Goal: Check status: Check status

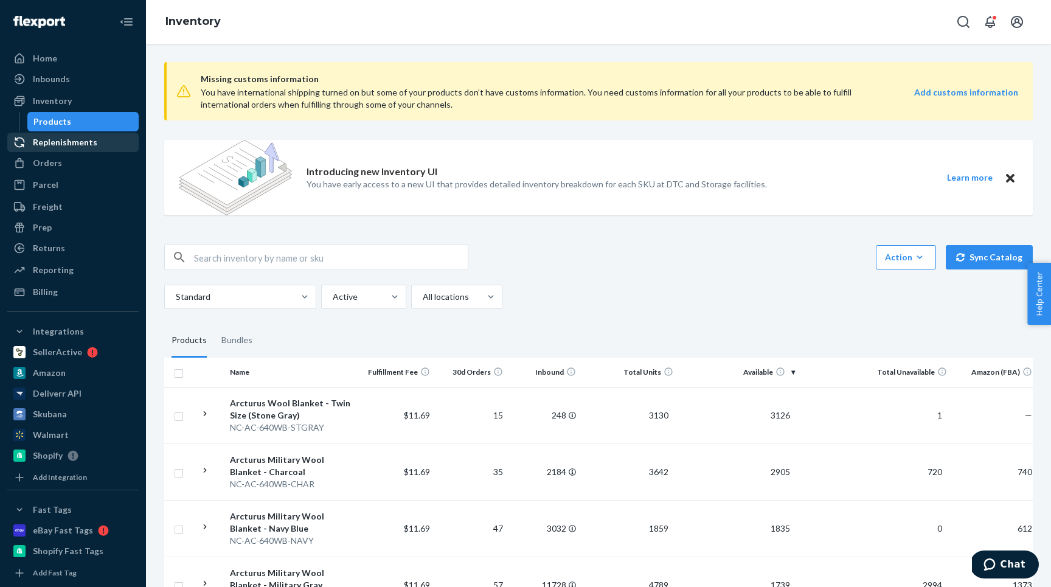
click at [42, 150] on div "Replenishments" at bounding box center [73, 142] width 129 height 17
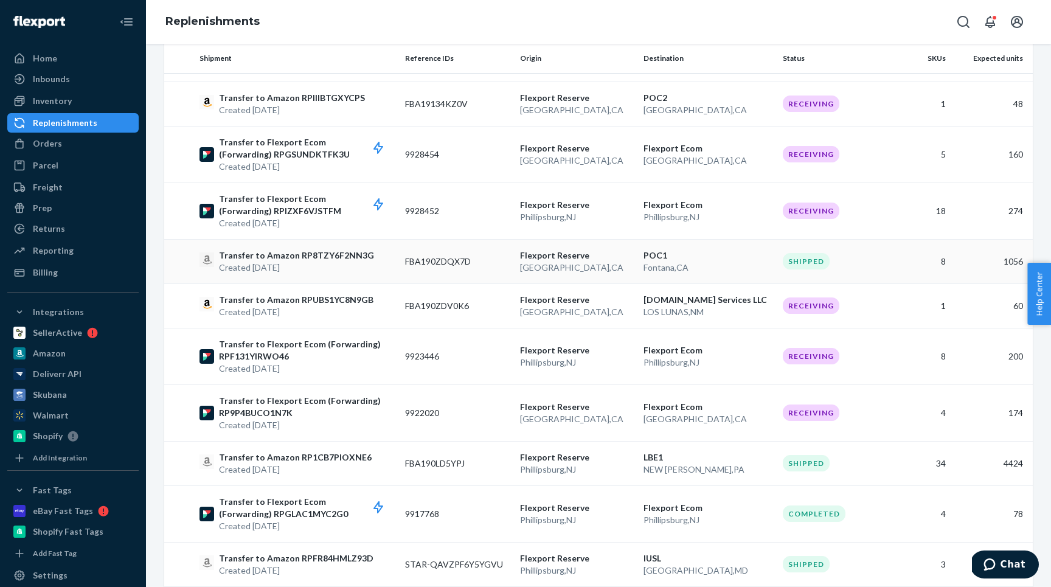
scroll to position [917, 0]
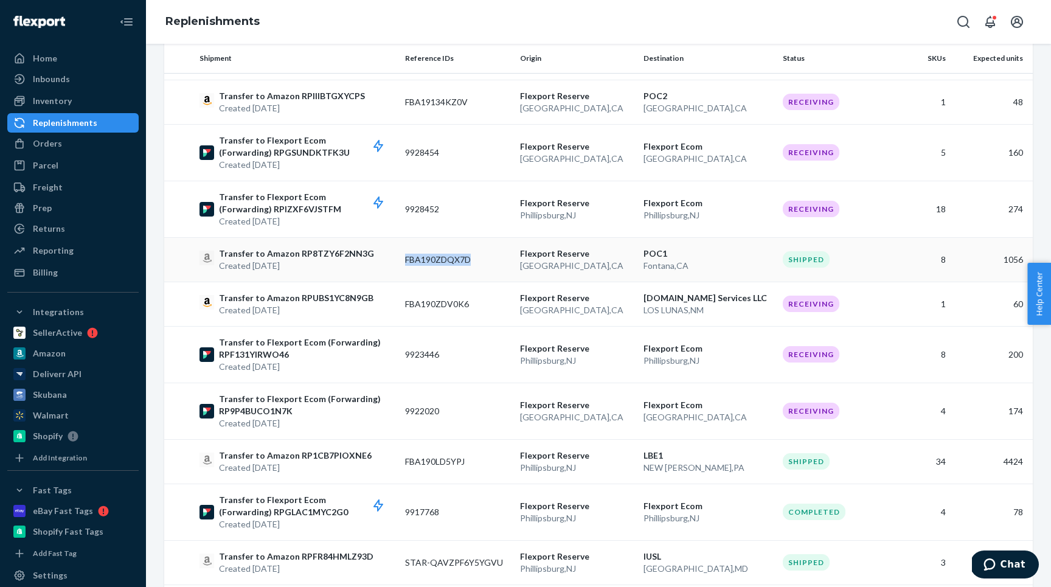
copy td "FBA190ZDQX7D"
click at [56, 64] on div "Home" at bounding box center [73, 58] width 129 height 17
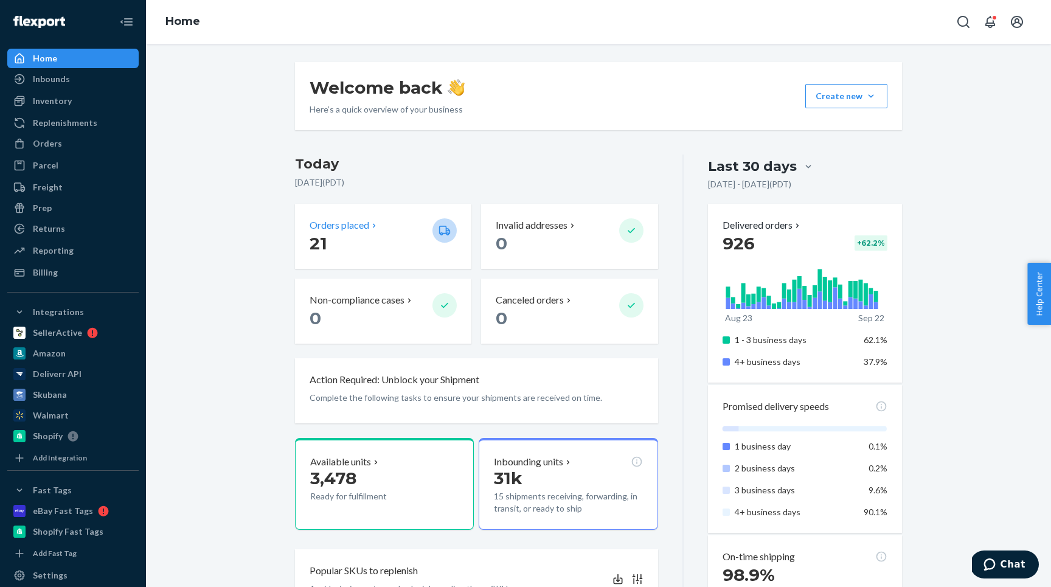
click at [392, 243] on p "21" at bounding box center [366, 243] width 113 height 22
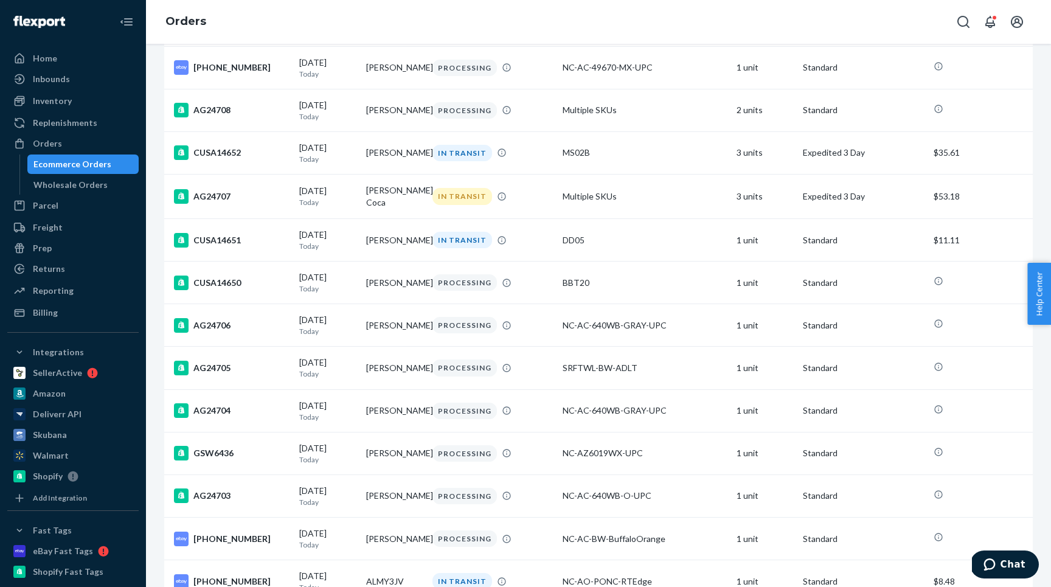
scroll to position [468, 0]
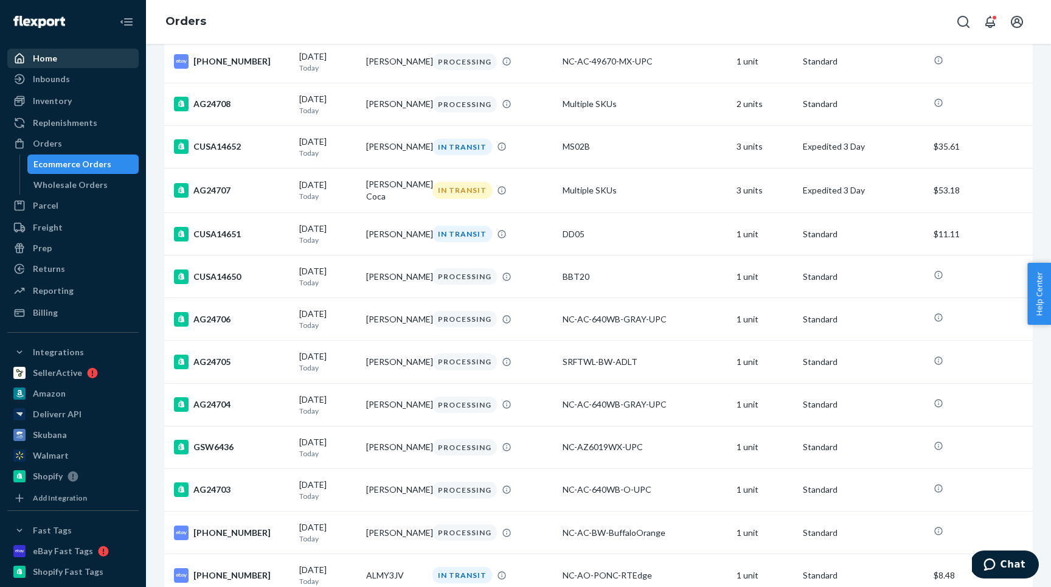
click at [41, 60] on div "Home" at bounding box center [45, 58] width 24 height 12
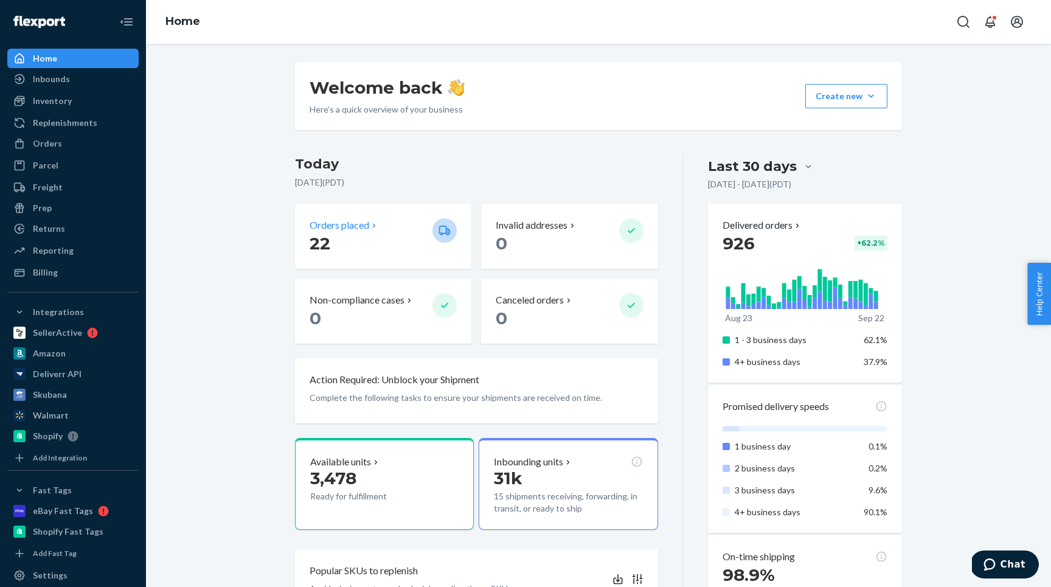
click at [348, 227] on p "Orders placed" at bounding box center [340, 225] width 60 height 14
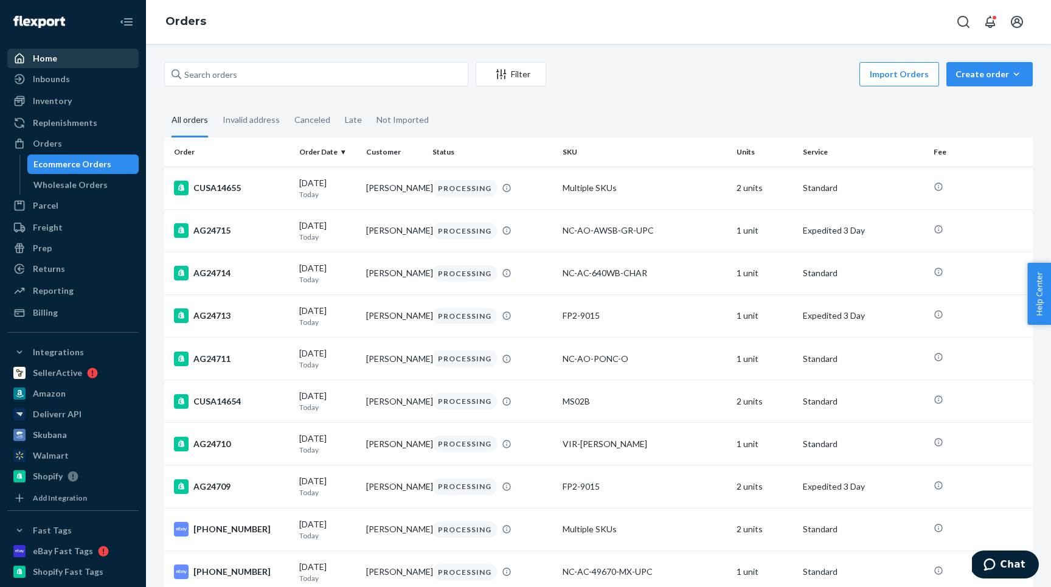
click at [89, 66] on div "Home" at bounding box center [73, 58] width 129 height 17
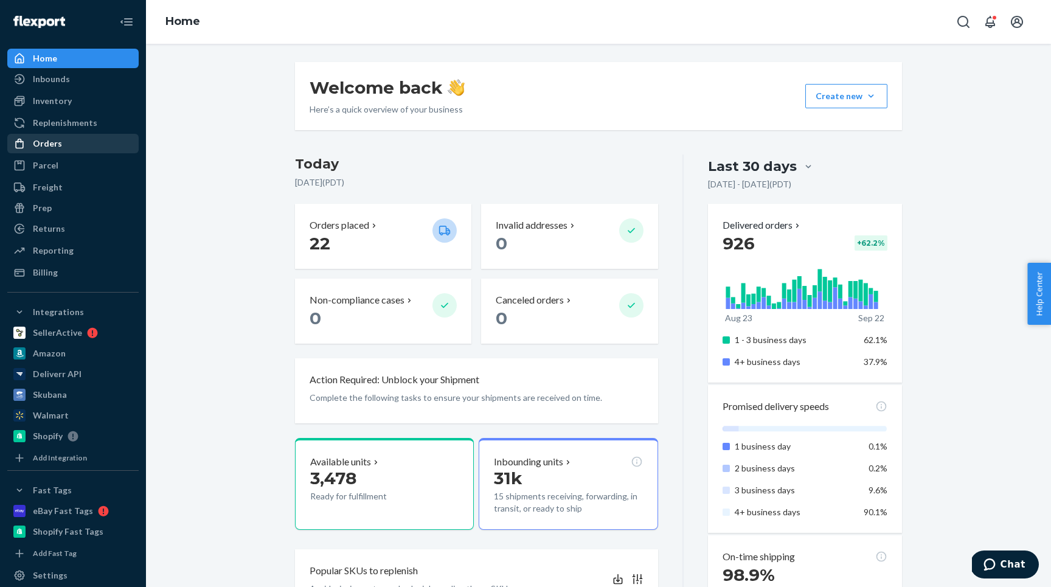
click at [54, 147] on div "Orders" at bounding box center [47, 143] width 29 height 12
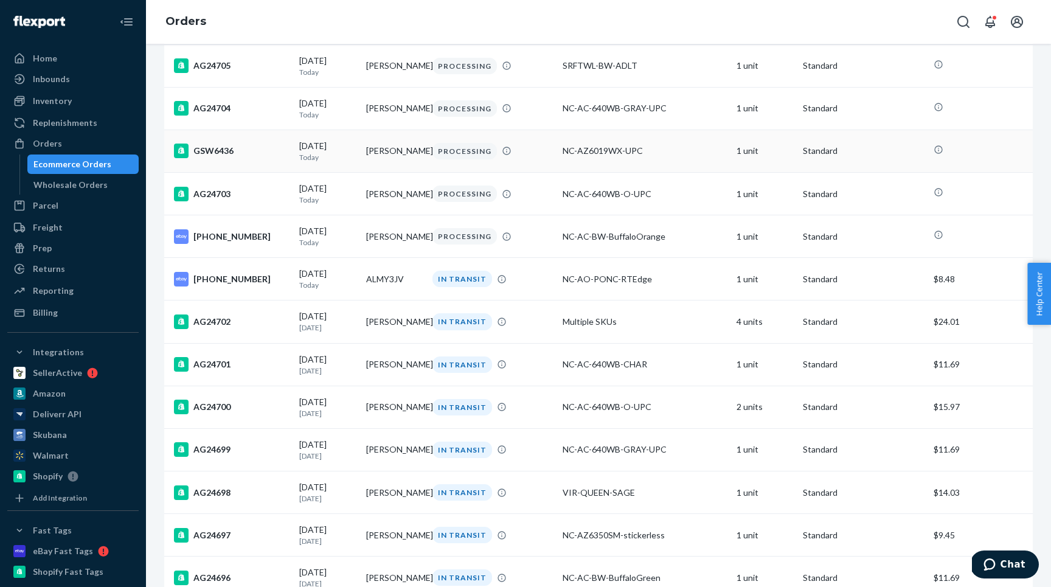
scroll to position [888, 0]
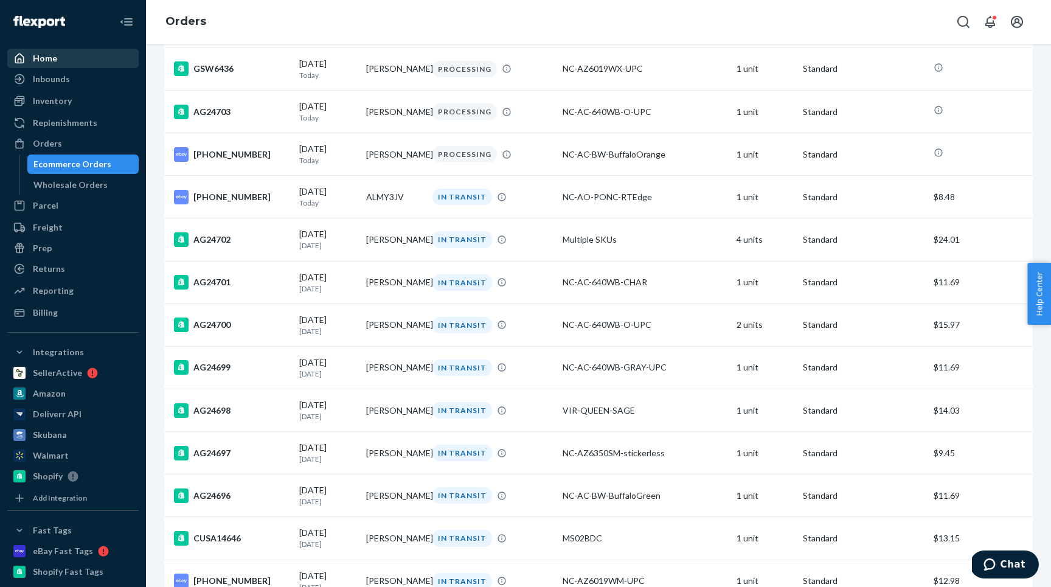
click at [83, 56] on div "Home" at bounding box center [73, 58] width 129 height 17
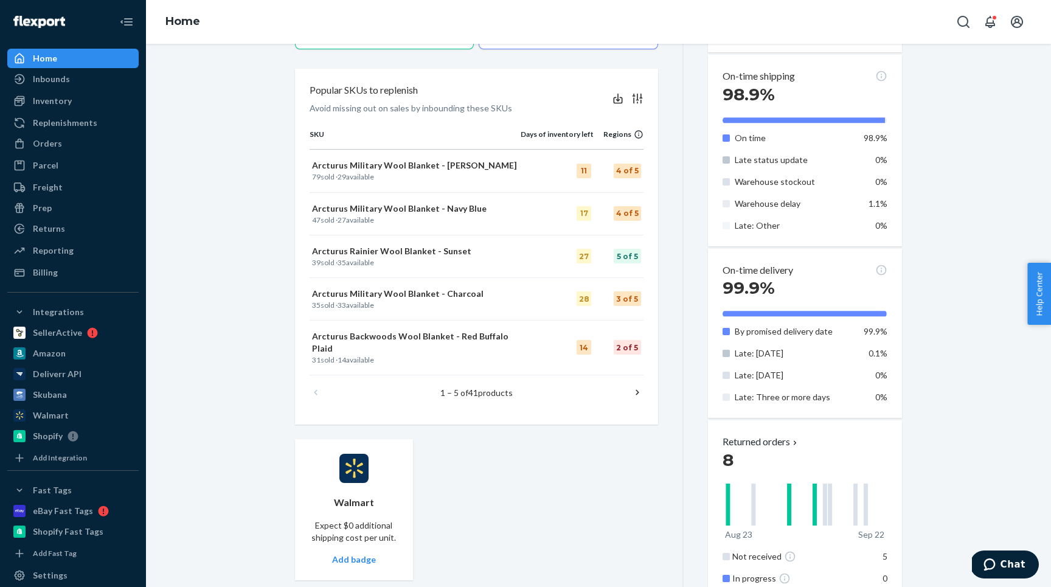
scroll to position [645, 0]
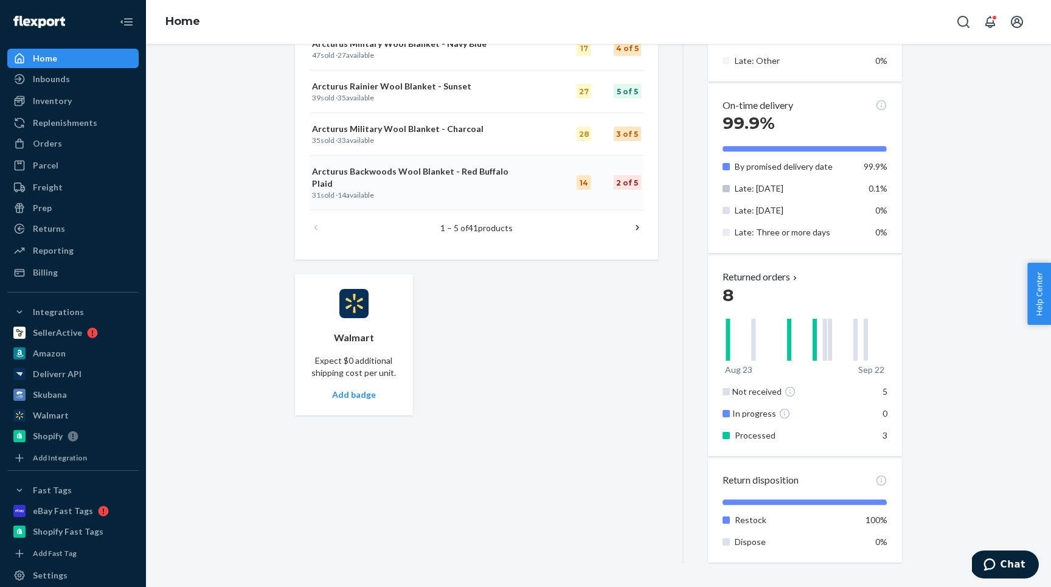
click at [333, 175] on p "Arcturus Backwoods Wool Blanket - Red Buffalo Plaid" at bounding box center [415, 177] width 206 height 24
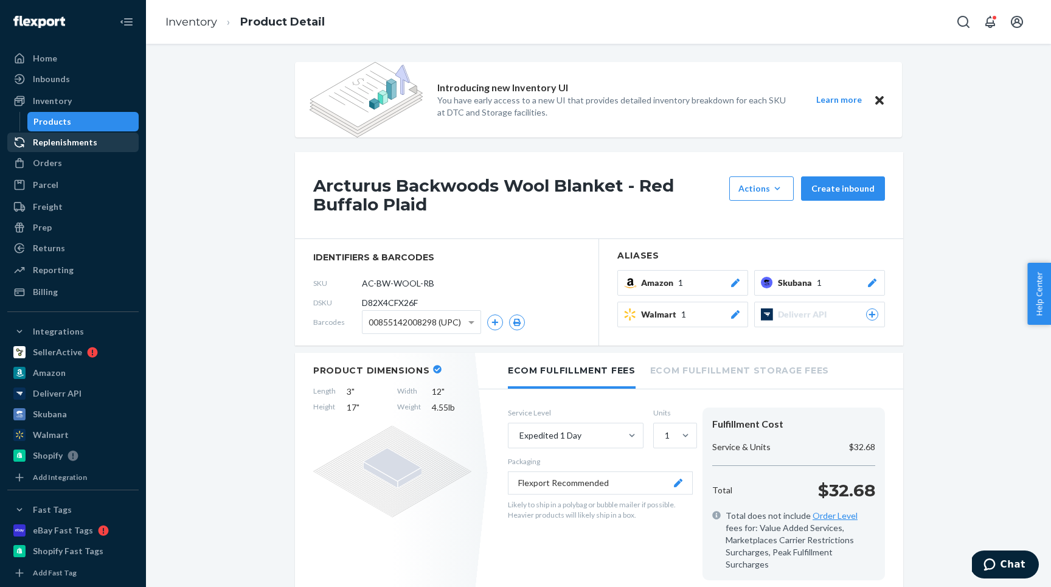
click at [71, 145] on div "Replenishments" at bounding box center [65, 142] width 64 height 12
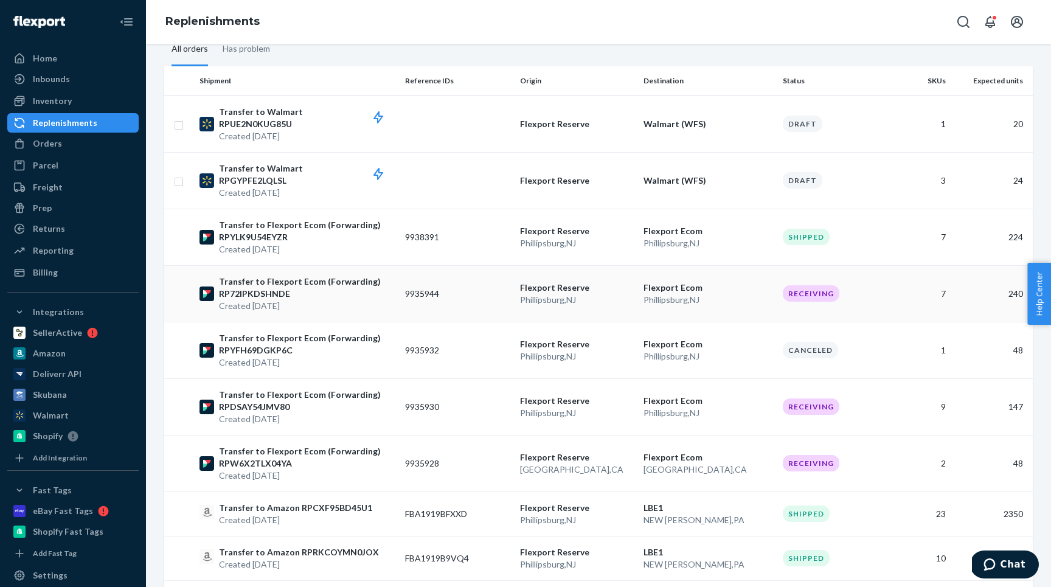
scroll to position [173, 0]
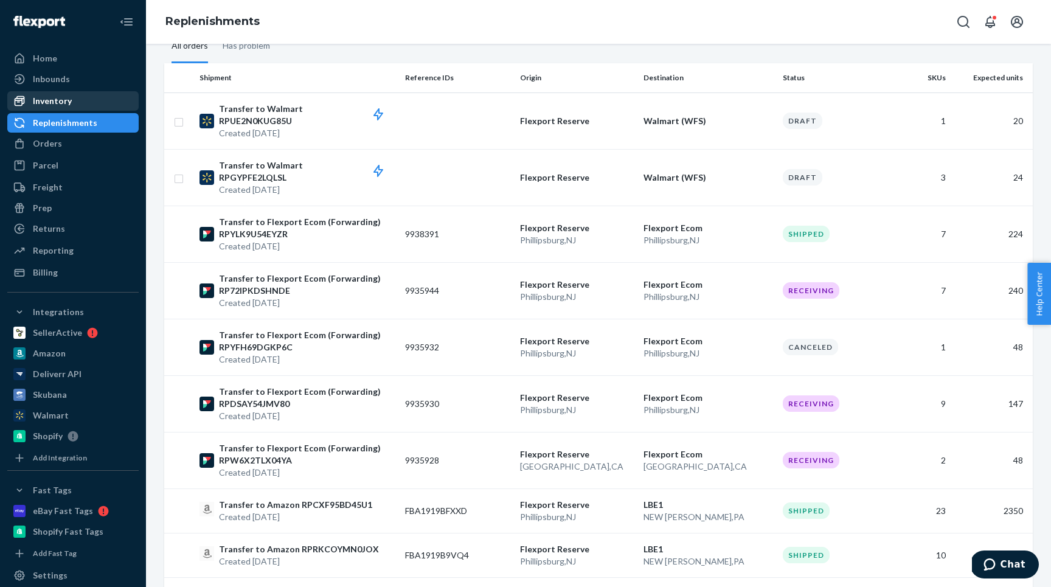
click at [51, 95] on div "Inventory" at bounding box center [52, 101] width 39 height 12
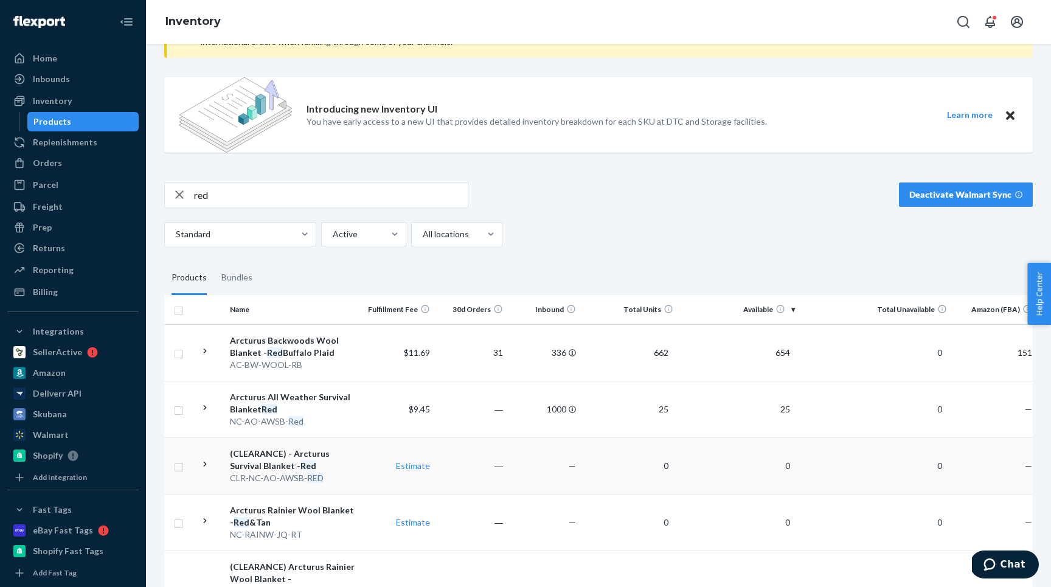
scroll to position [68, 0]
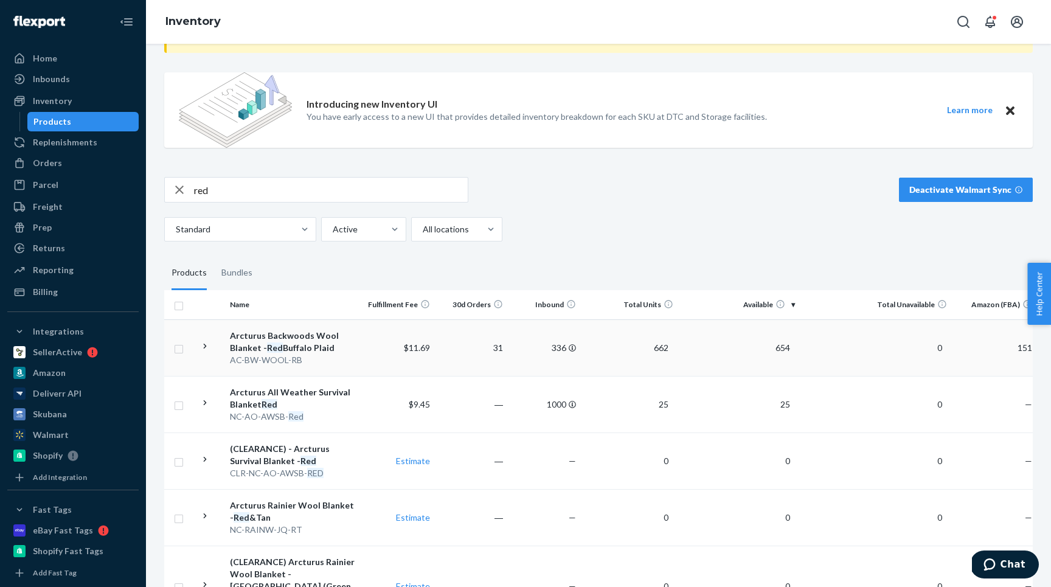
click at [197, 349] on td at bounding box center [210, 347] width 30 height 57
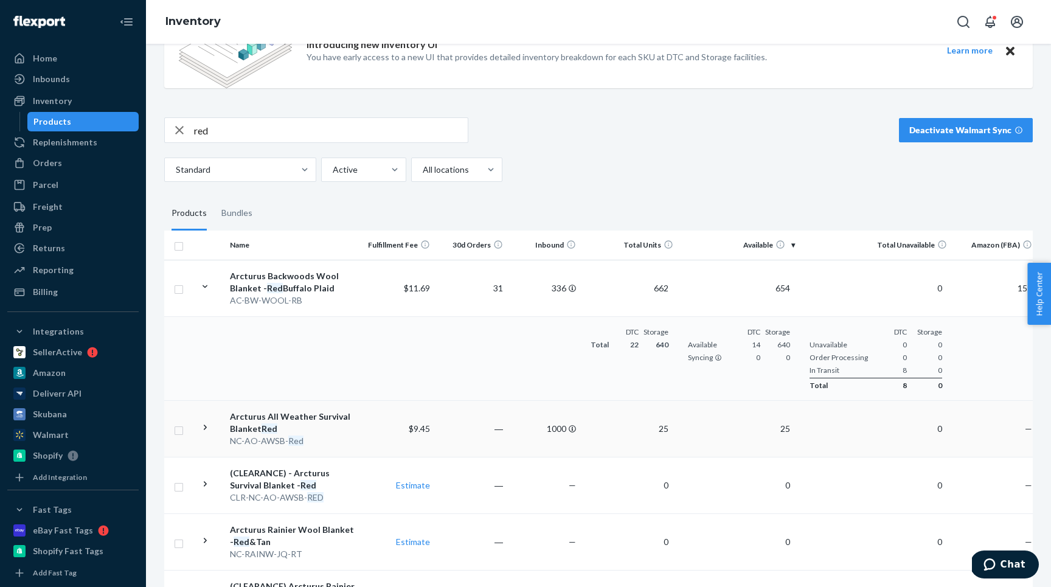
scroll to position [128, 0]
click at [222, 134] on input "red" at bounding box center [331, 129] width 274 height 24
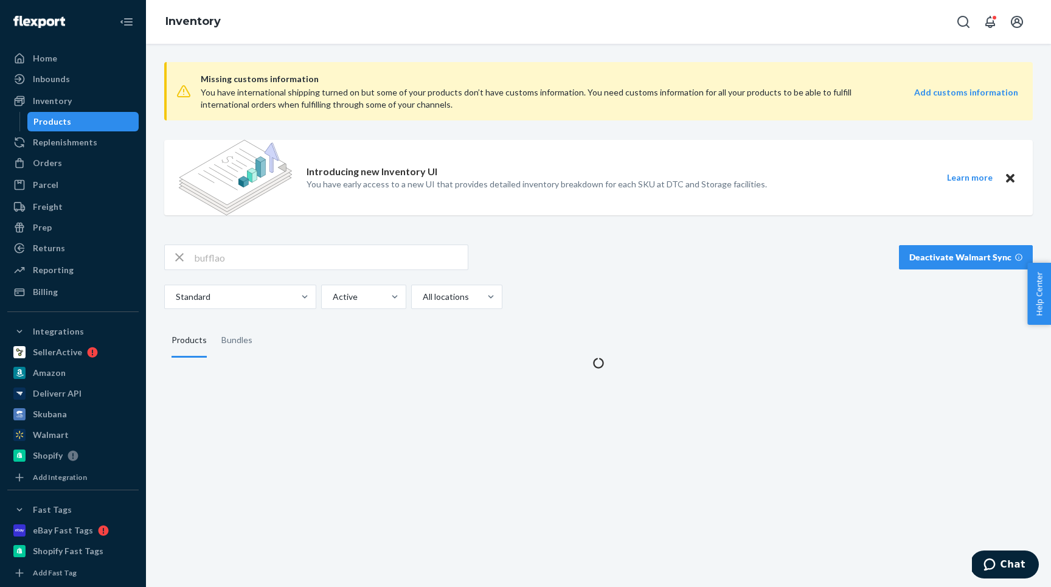
scroll to position [0, 0]
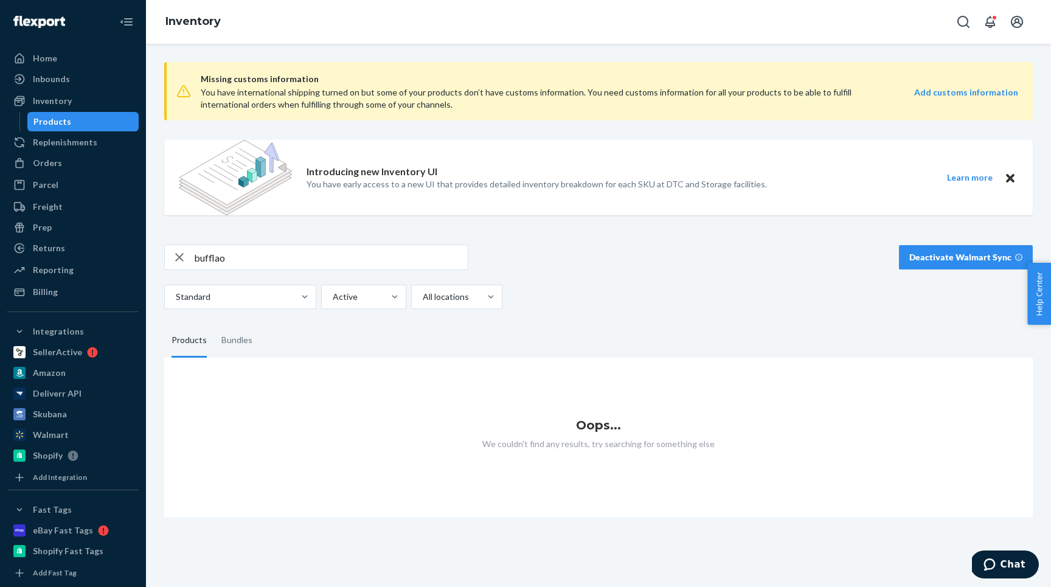
click at [245, 259] on input "bufflao" at bounding box center [331, 257] width 274 height 24
type input "buffalo"
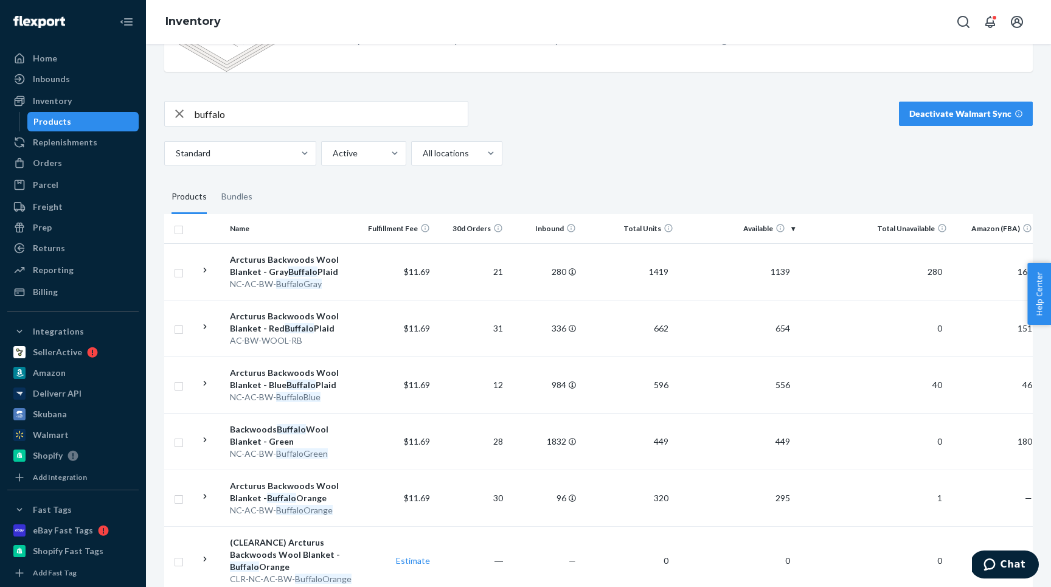
scroll to position [155, 0]
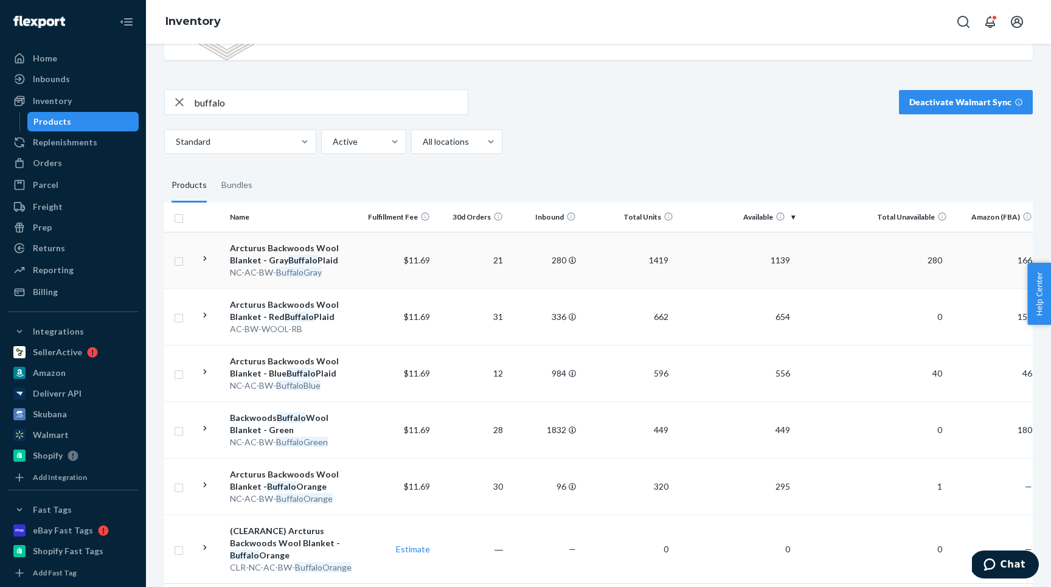
click at [203, 259] on icon at bounding box center [205, 259] width 12 height 12
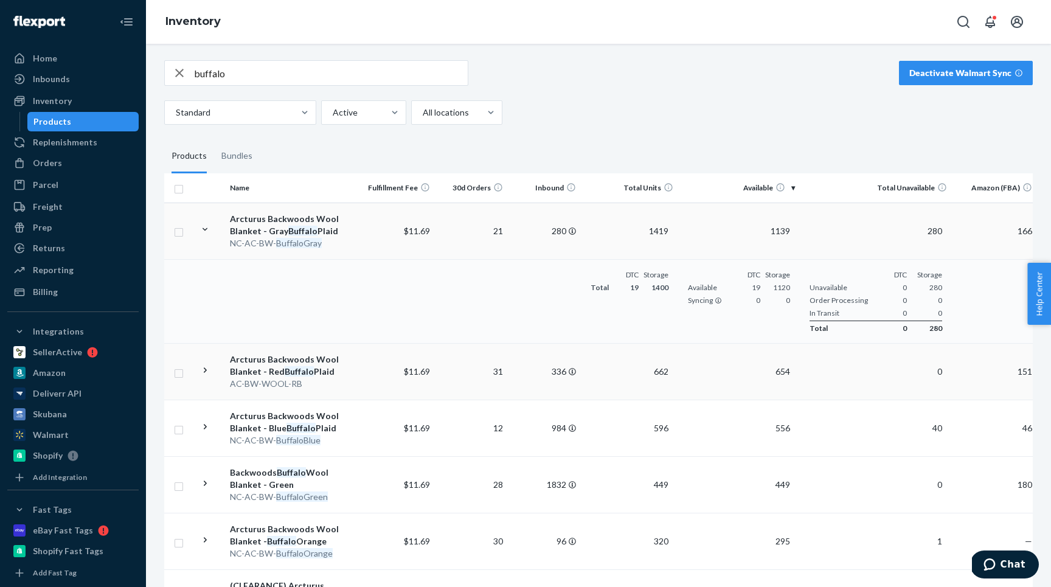
scroll to position [185, 0]
click at [206, 375] on div at bounding box center [205, 370] width 12 height 15
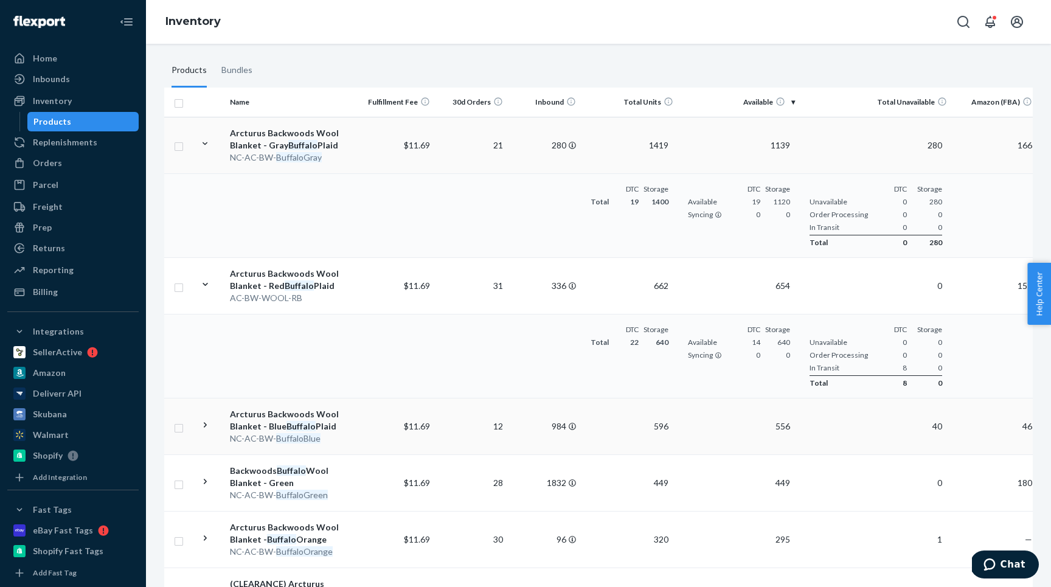
click at [205, 418] on td at bounding box center [210, 426] width 30 height 57
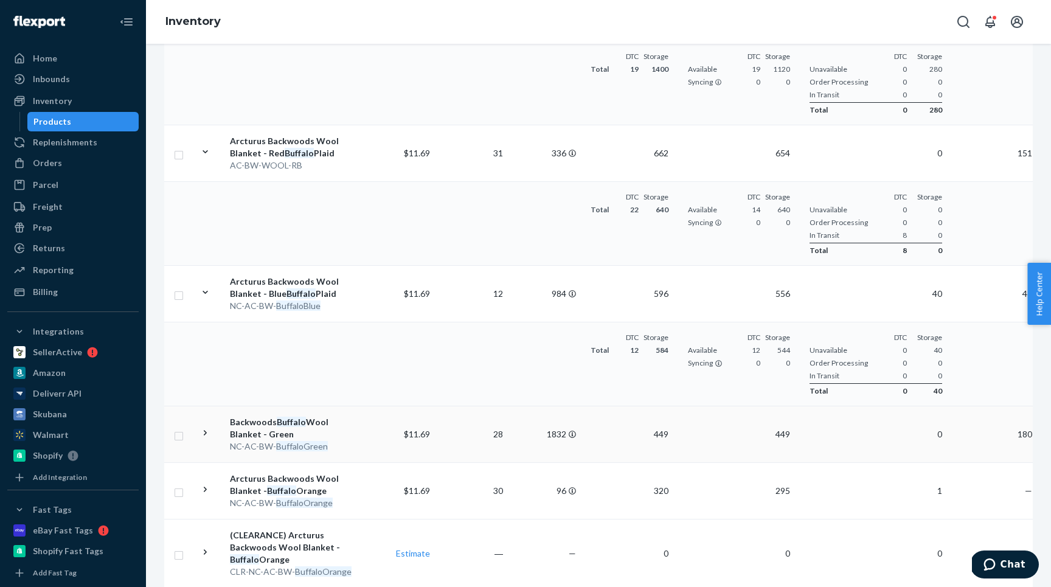
click at [203, 434] on icon at bounding box center [205, 433] width 12 height 12
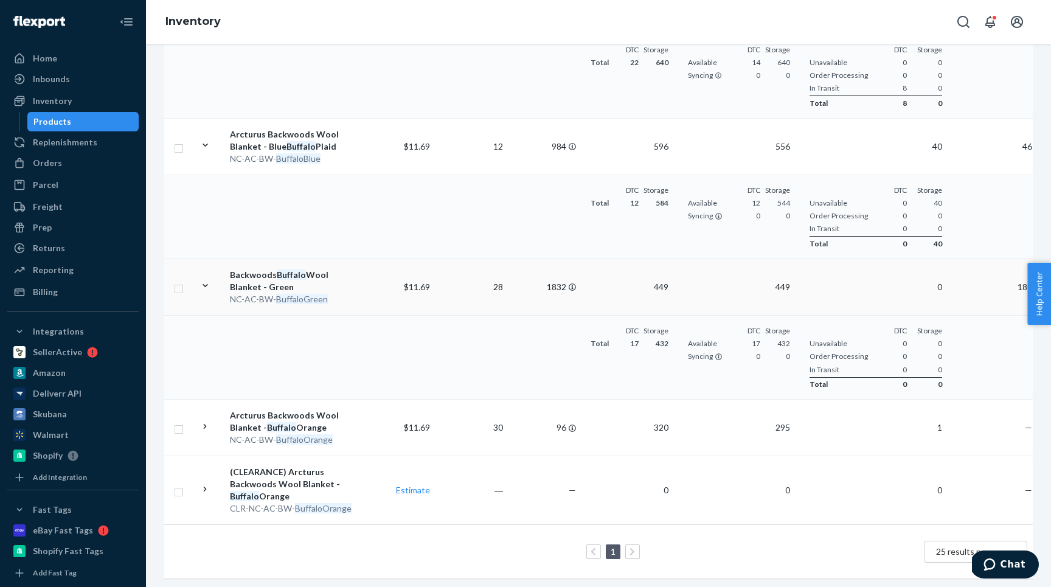
scroll to position [550, 0]
click at [209, 432] on div at bounding box center [205, 427] width 12 height 15
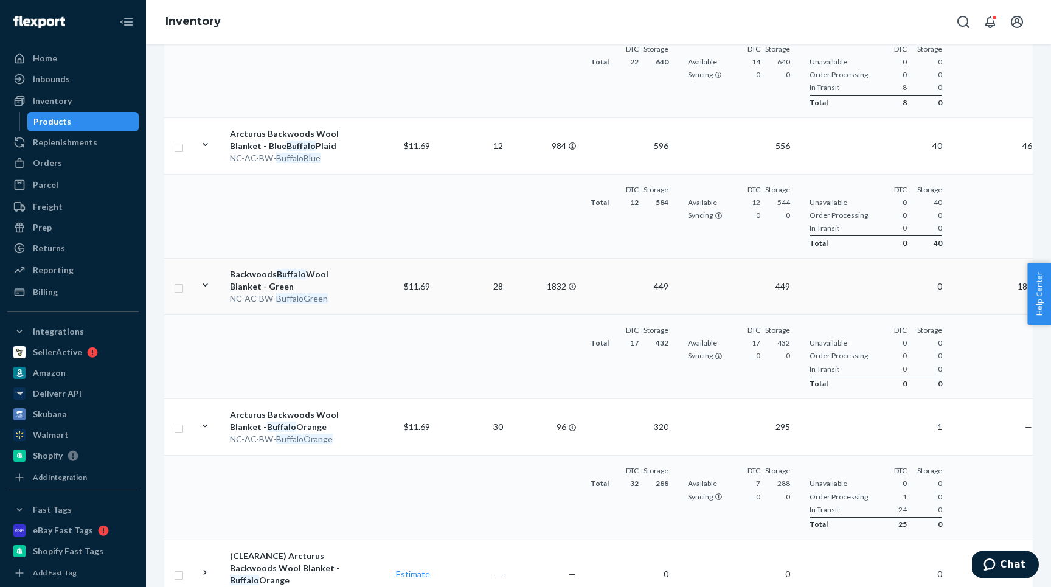
click at [452, 276] on td "28" at bounding box center [471, 286] width 73 height 57
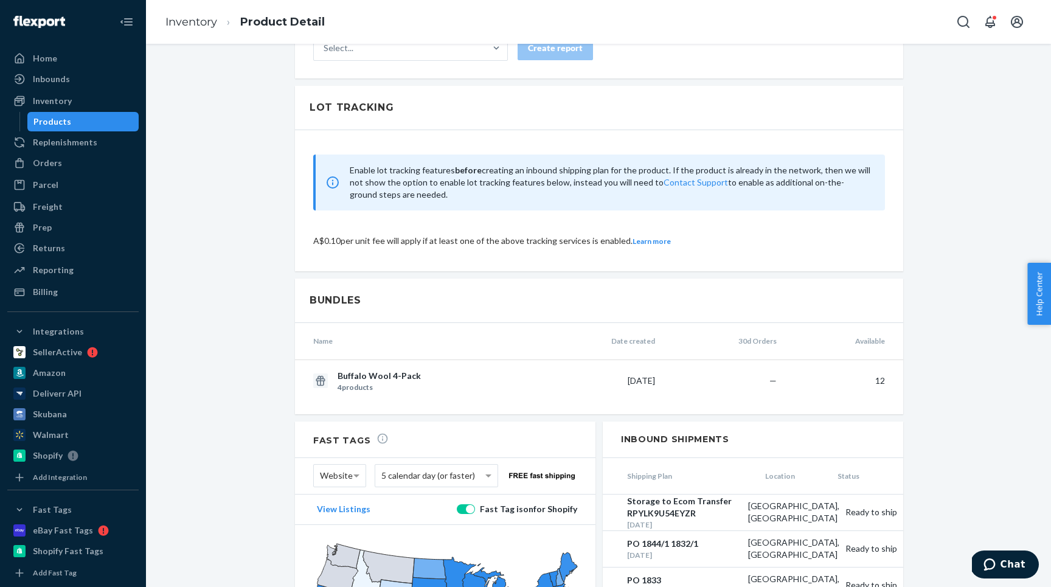
scroll to position [1369, 0]
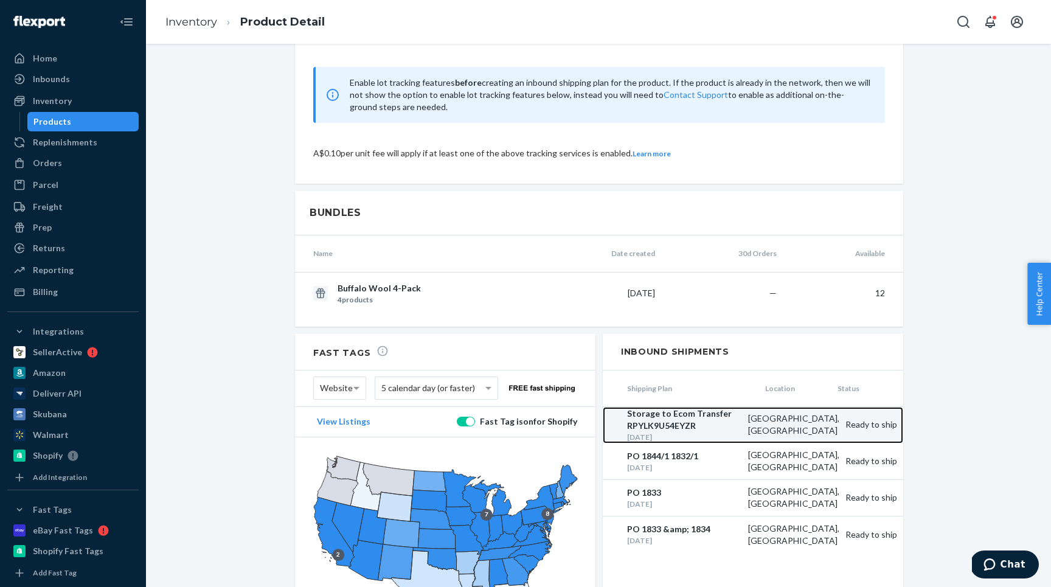
click at [702, 410] on div "Storage to Ecom Transfer RPYLK9U54EYZR" at bounding box center [684, 419] width 115 height 24
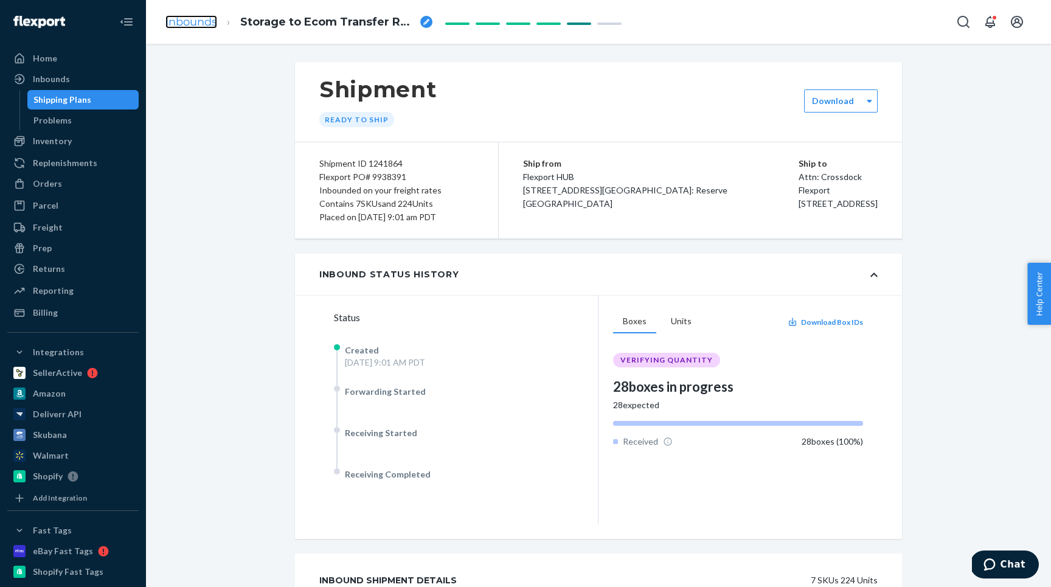
click at [194, 19] on link "Inbounds" at bounding box center [191, 21] width 52 height 13
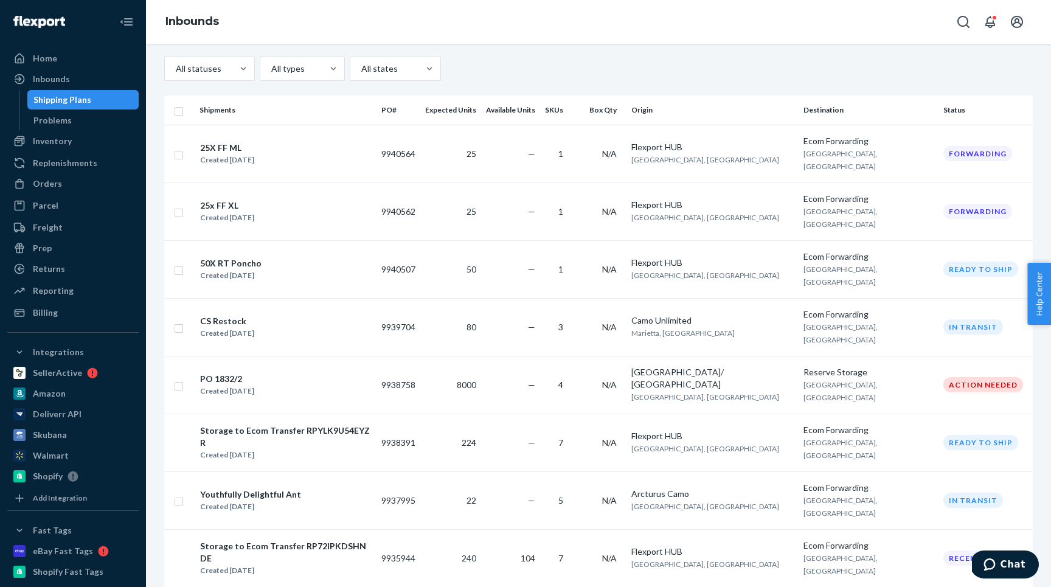
scroll to position [142, 0]
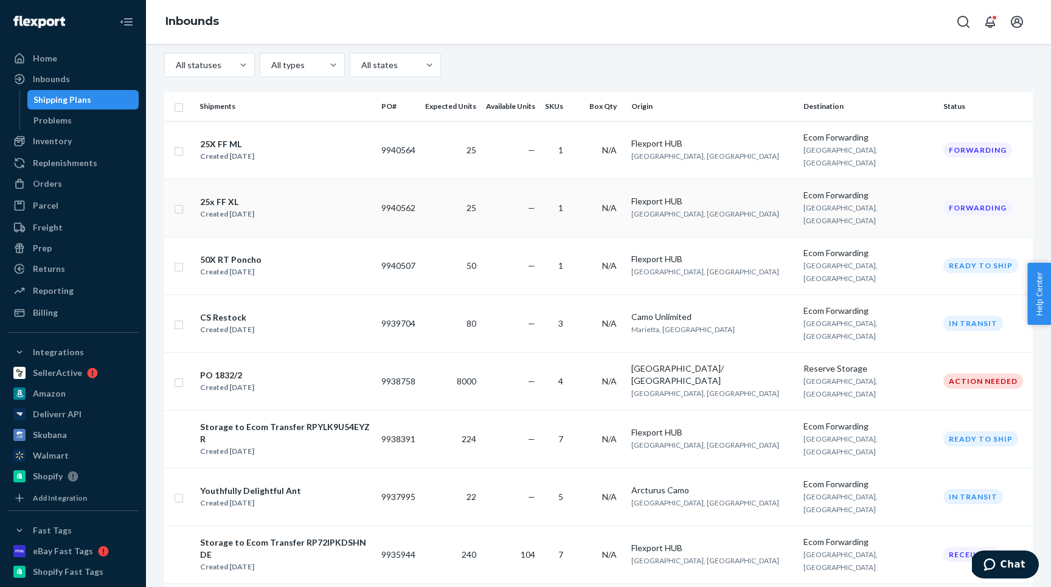
click at [481, 179] on td "25" at bounding box center [450, 208] width 61 height 58
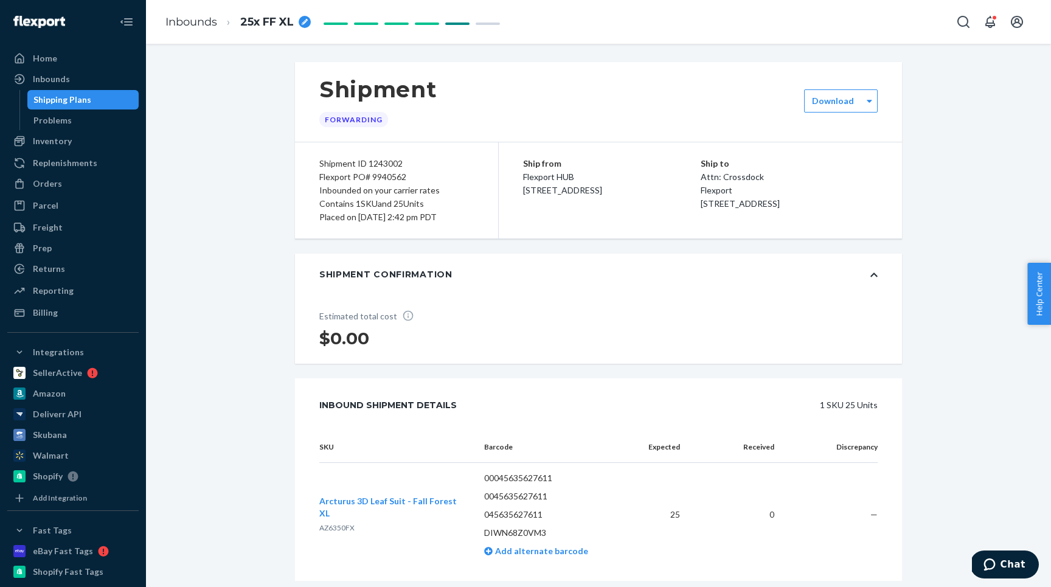
click at [408, 282] on div "Shipment Confirmation" at bounding box center [598, 274] width 607 height 41
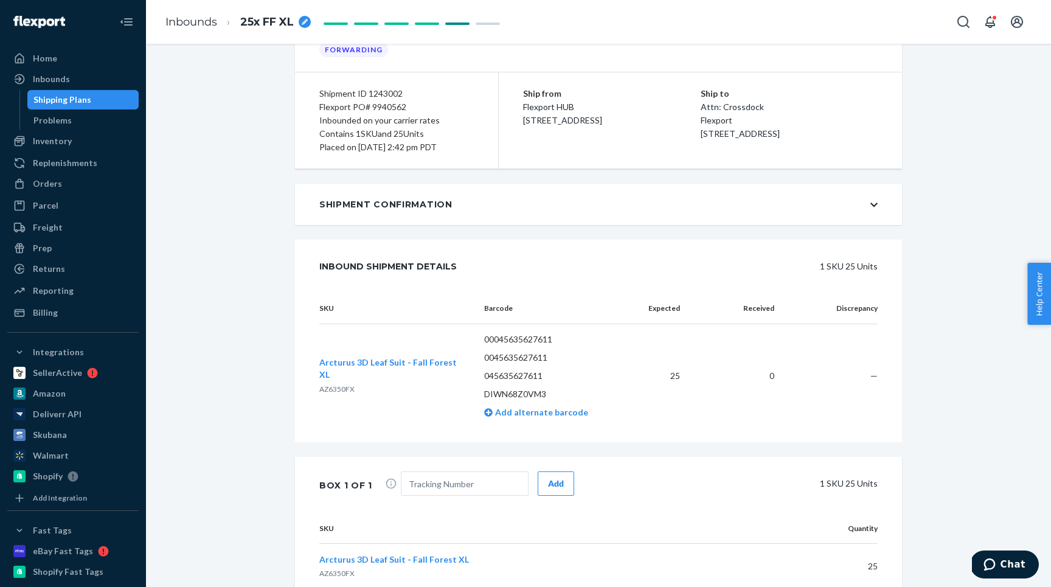
scroll to position [125, 0]
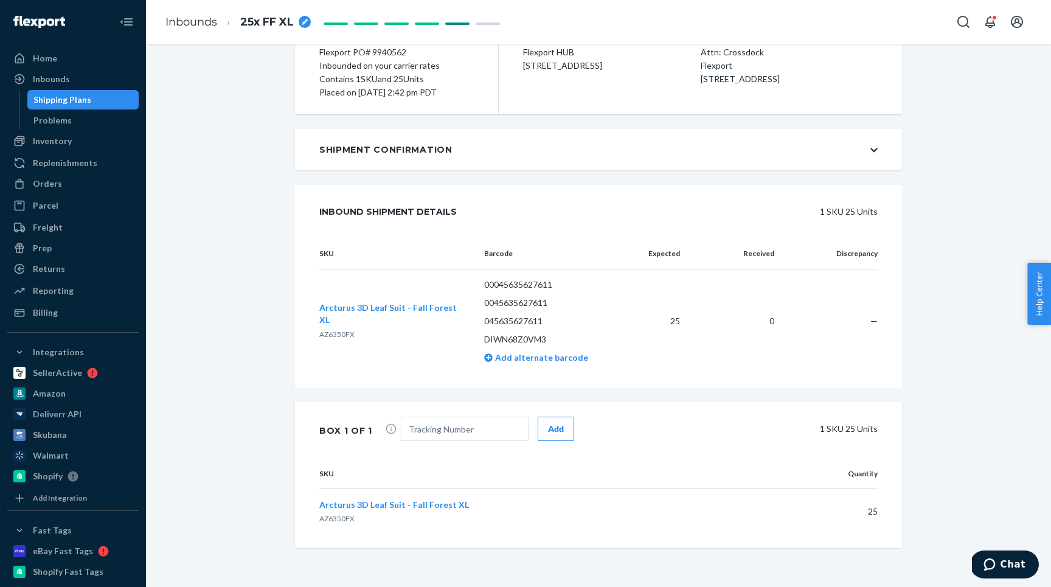
click at [57, 68] on ul "Home Inbounds Shipping Plans Problems Inventory Products Replenishments Orders …" at bounding box center [72, 186] width 131 height 274
click at [57, 64] on div "Home" at bounding box center [73, 58] width 129 height 17
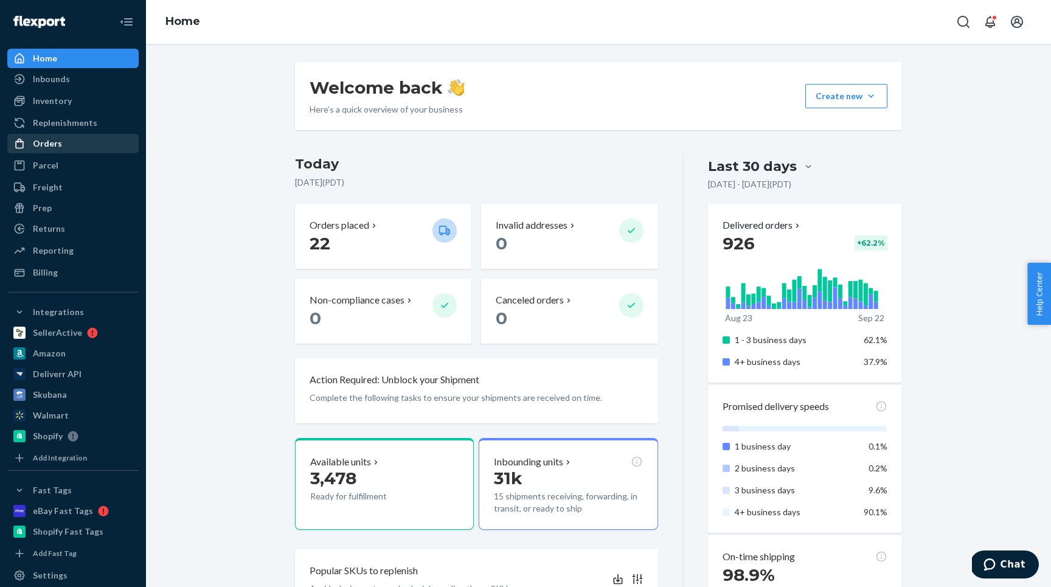
click at [78, 137] on div "Orders" at bounding box center [73, 143] width 129 height 17
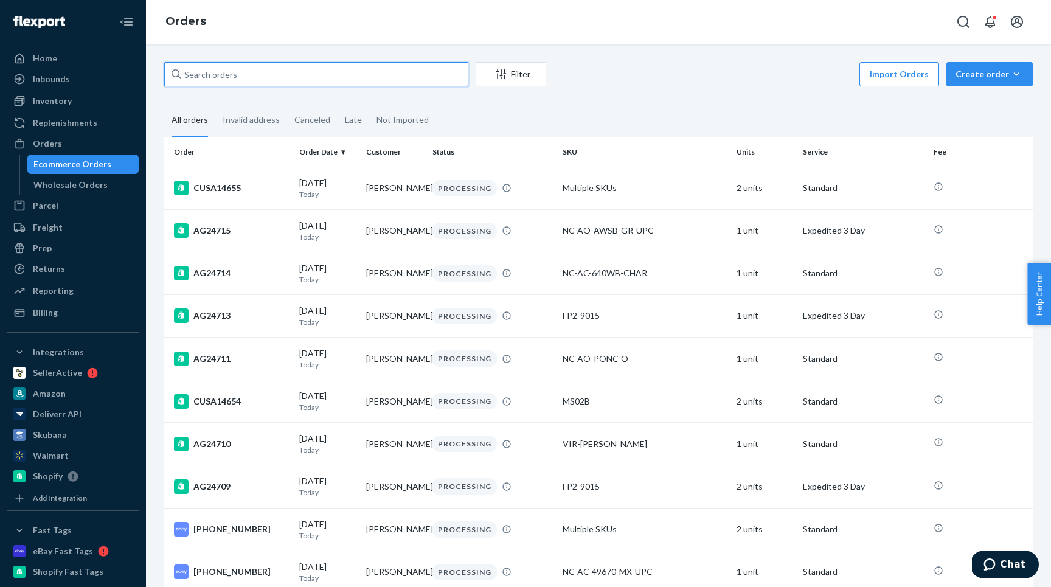
click at [280, 80] on input "text" at bounding box center [316, 74] width 304 height 24
type input "twin"
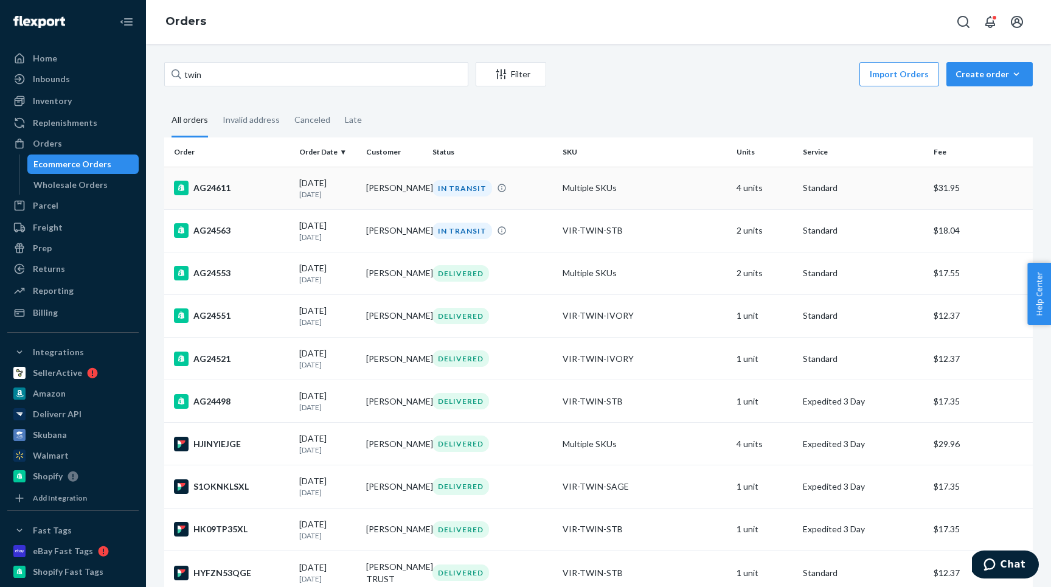
click at [254, 186] on div "AG24611" at bounding box center [232, 188] width 116 height 15
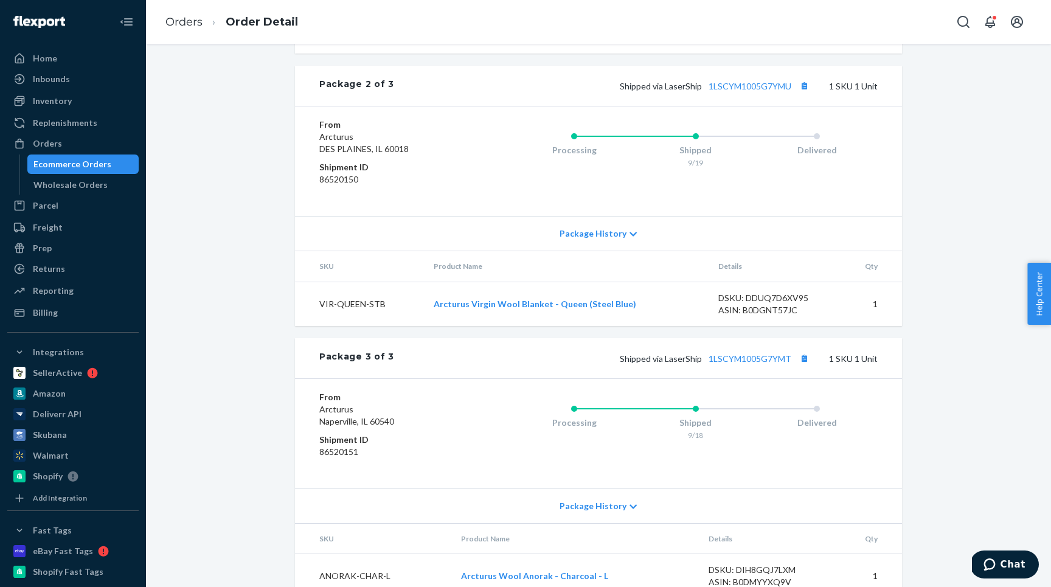
scroll to position [919, 0]
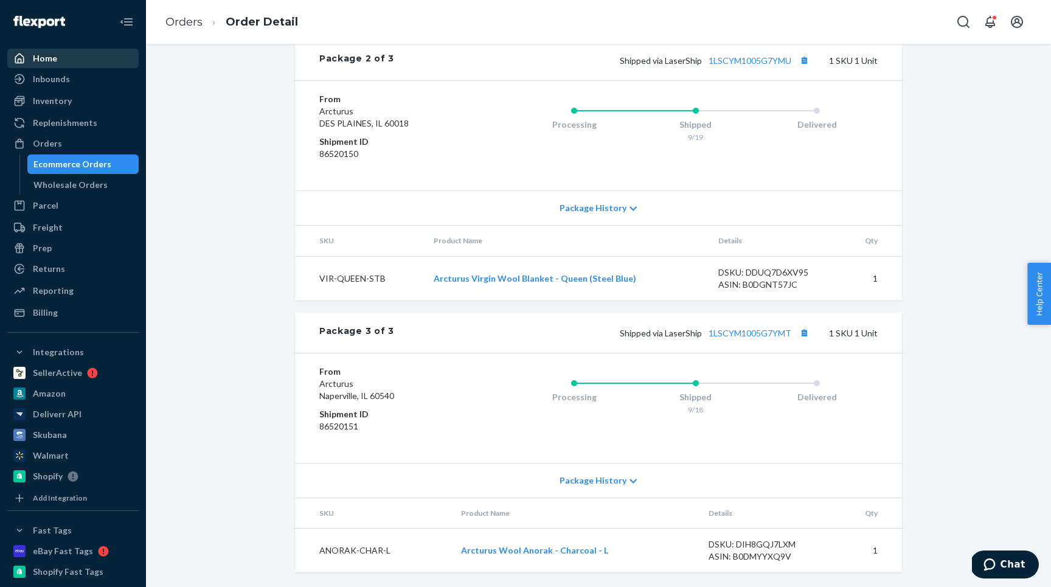
click at [75, 50] on div "Home" at bounding box center [73, 58] width 129 height 17
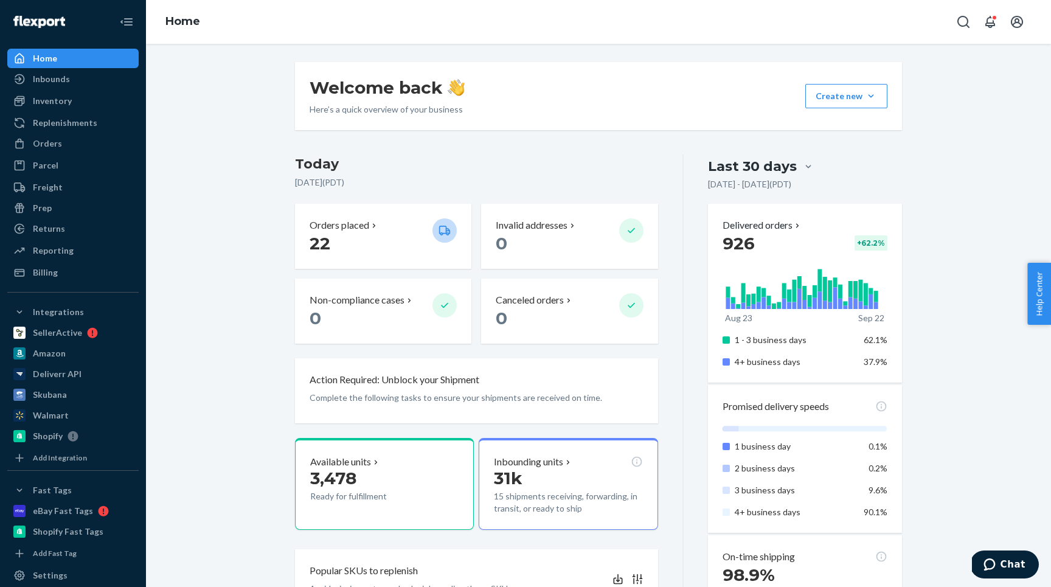
click at [31, 153] on div "Orders Ecommerce Orders Wholesale Orders" at bounding box center [72, 144] width 131 height 21
click at [41, 148] on div "Orders" at bounding box center [47, 143] width 29 height 12
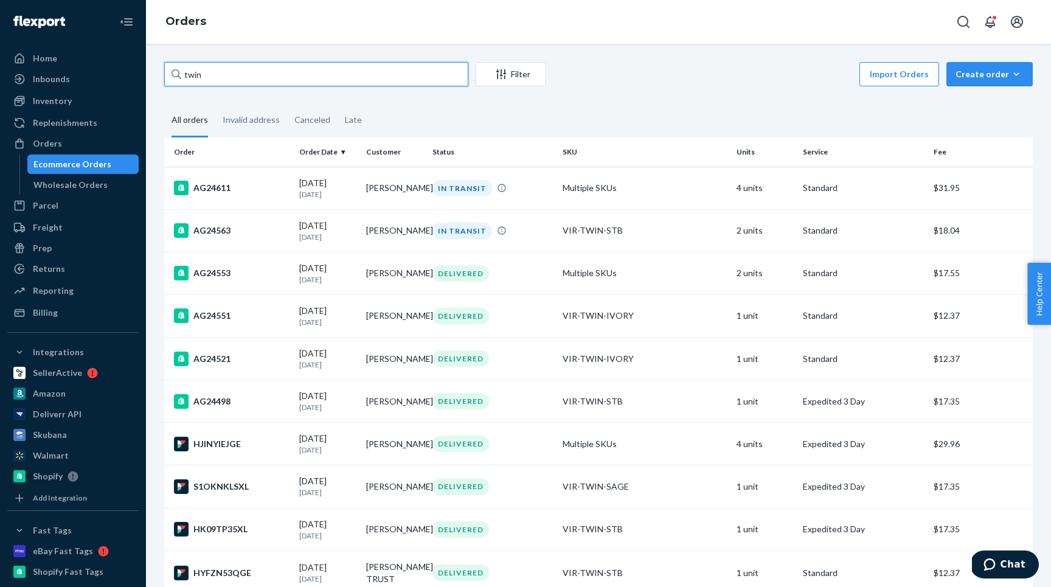
click at [201, 80] on input "twin" at bounding box center [316, 74] width 304 height 24
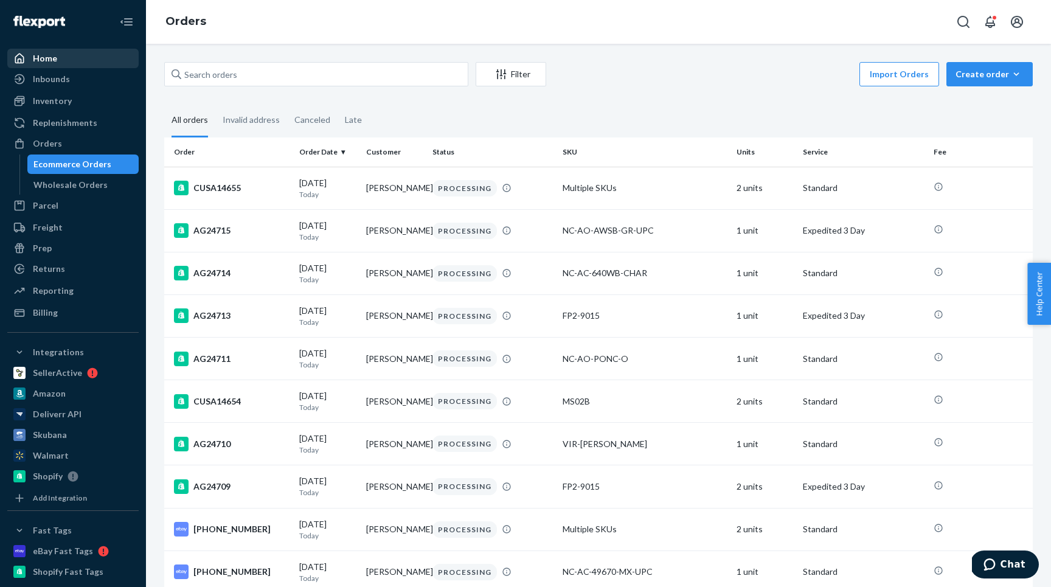
click at [59, 61] on div "Home" at bounding box center [73, 58] width 129 height 17
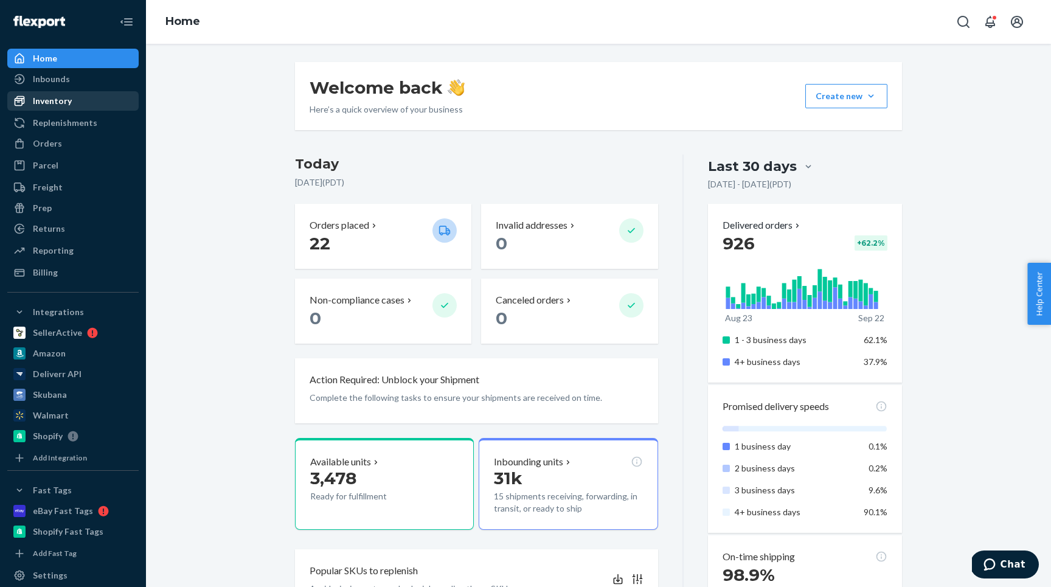
click at [47, 108] on div "Inventory" at bounding box center [73, 100] width 129 height 17
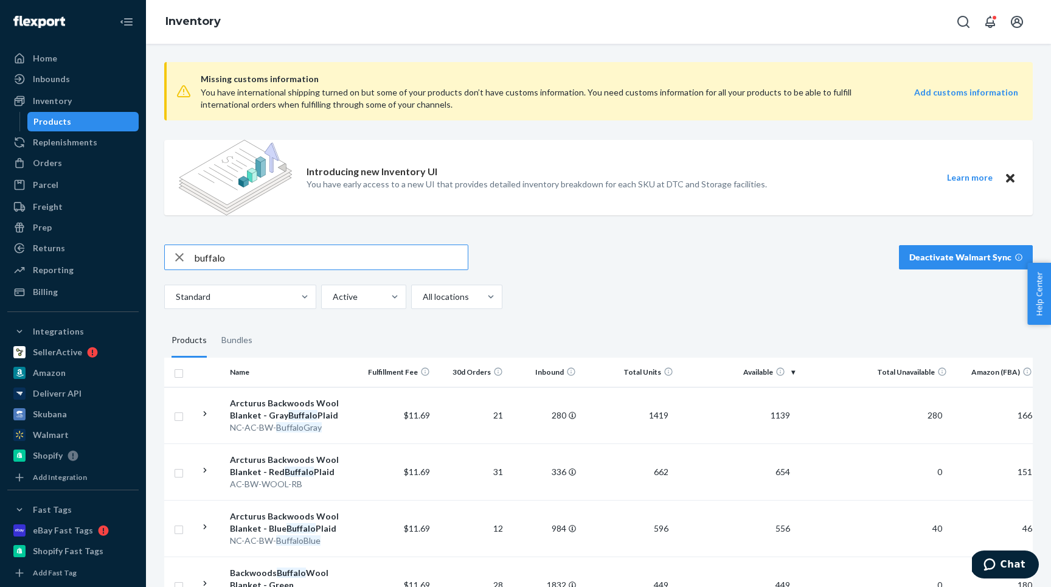
click at [282, 251] on input "buffalo" at bounding box center [331, 257] width 274 height 24
type input "olive"
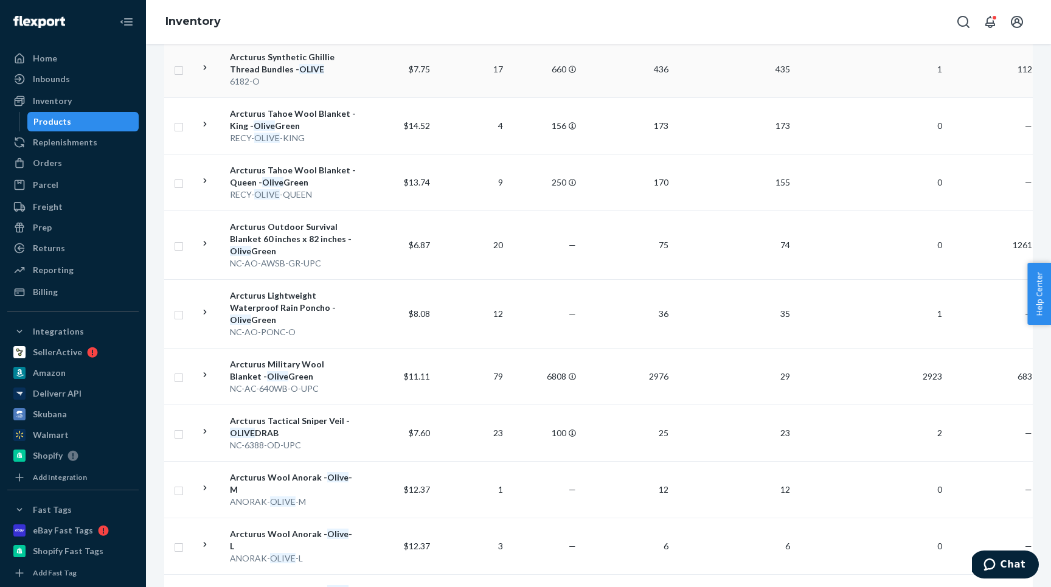
scroll to position [349, 0]
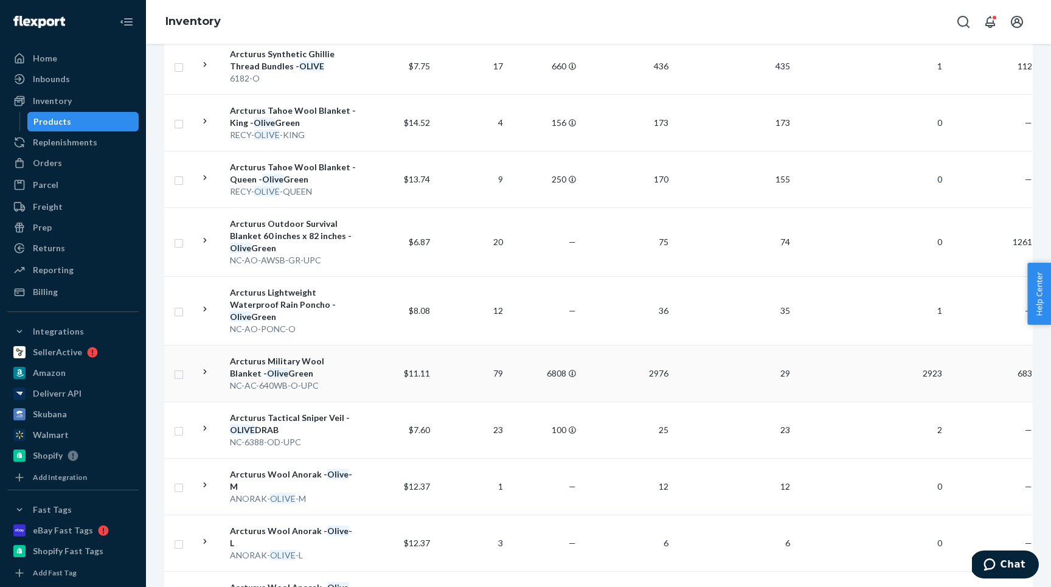
click at [201, 376] on icon at bounding box center [205, 372] width 12 height 12
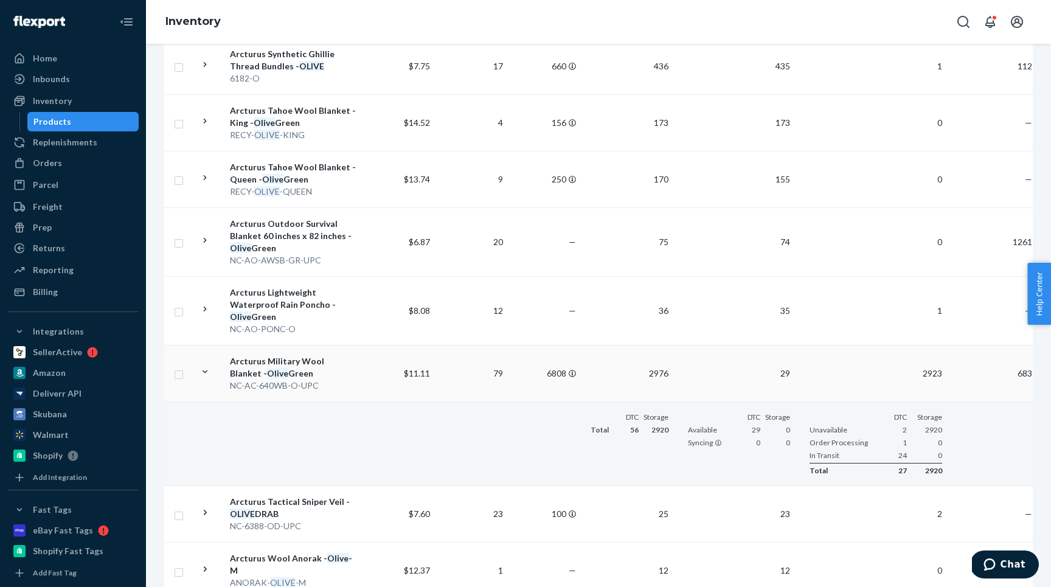
scroll to position [365, 0]
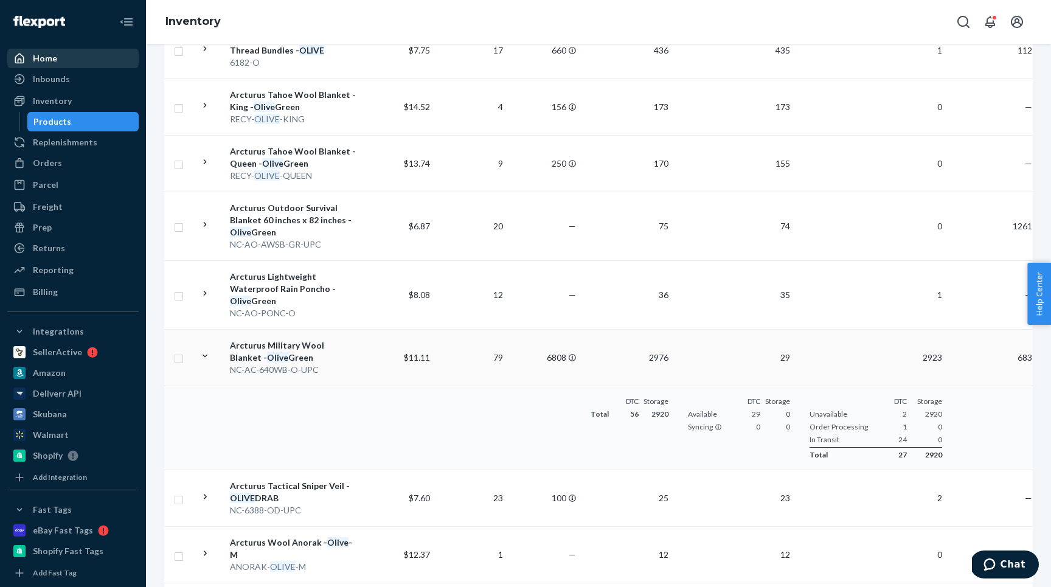
click at [56, 58] on div "Home" at bounding box center [73, 58] width 129 height 17
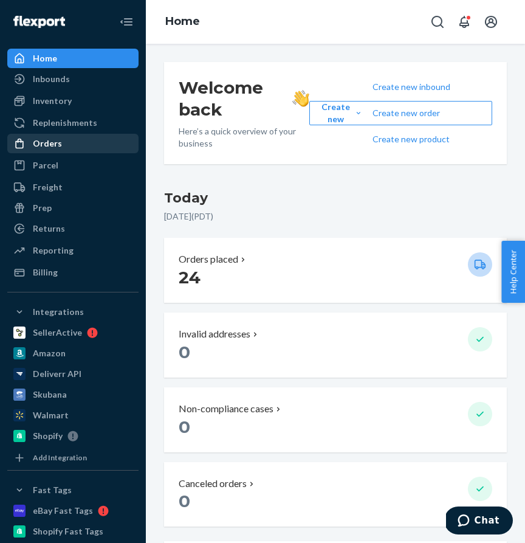
click at [69, 152] on link "Orders" at bounding box center [72, 143] width 131 height 19
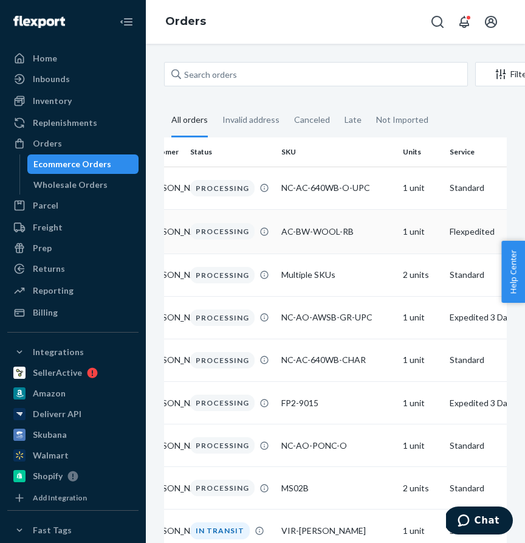
scroll to position [0, 254]
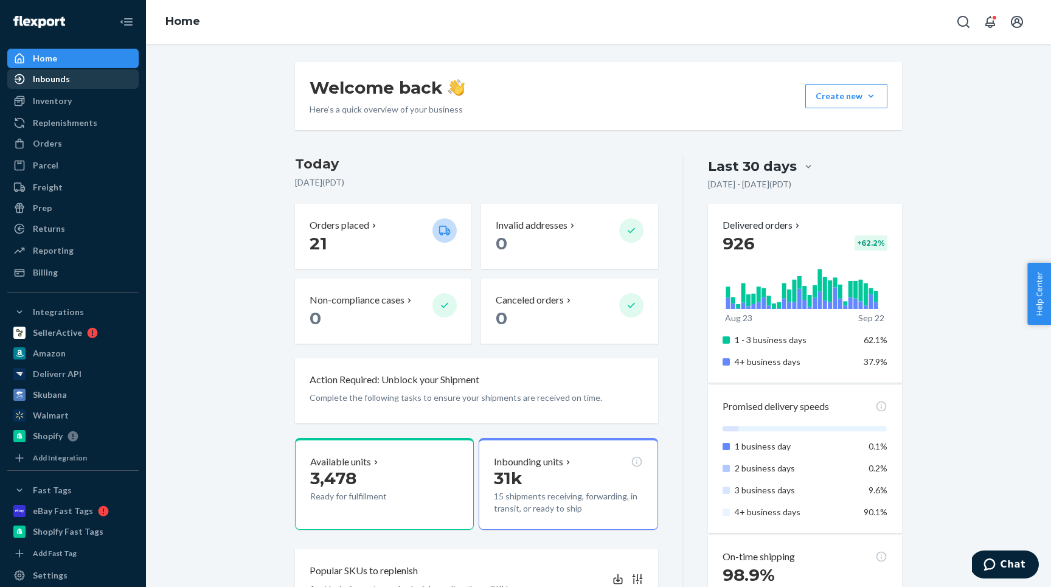
click at [46, 82] on div "Inbounds" at bounding box center [51, 79] width 37 height 12
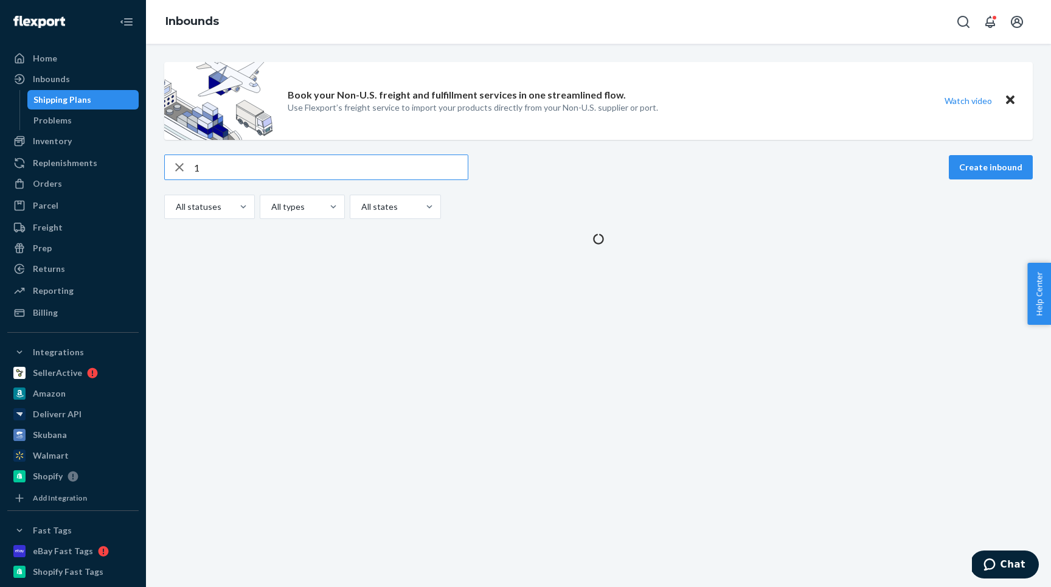
type input "18"
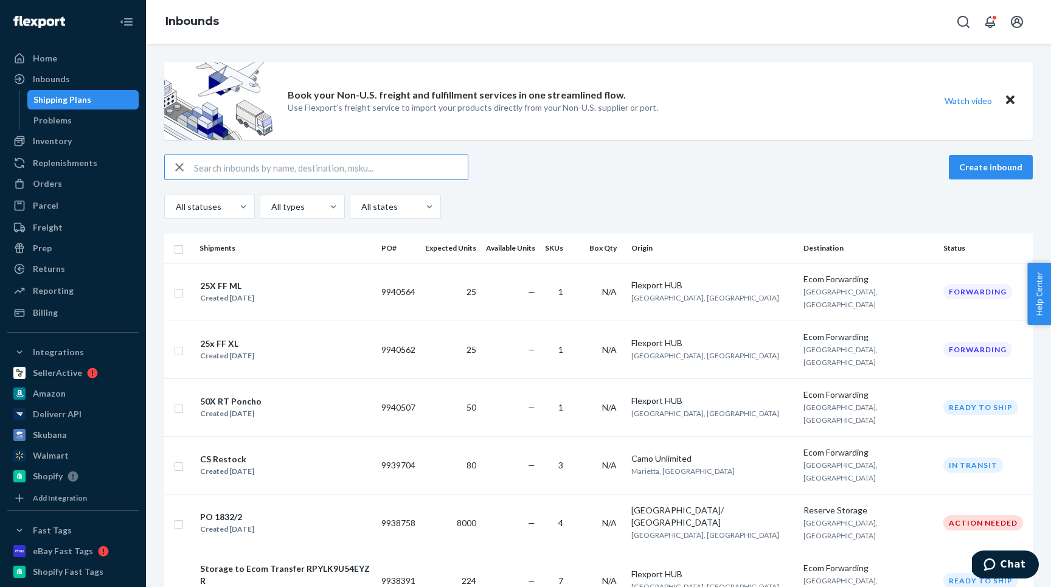
type input "3"
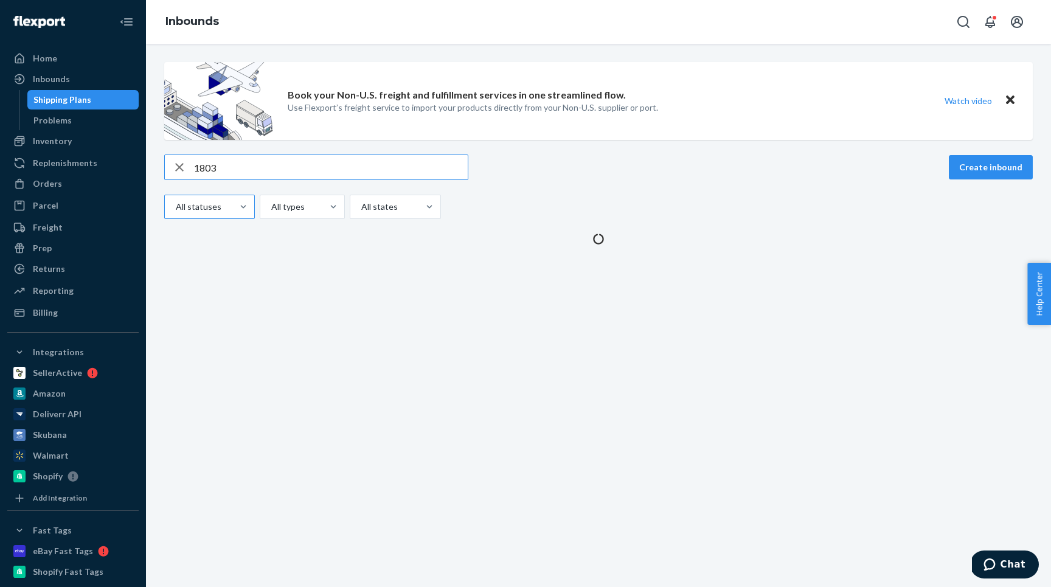
type input "1803"
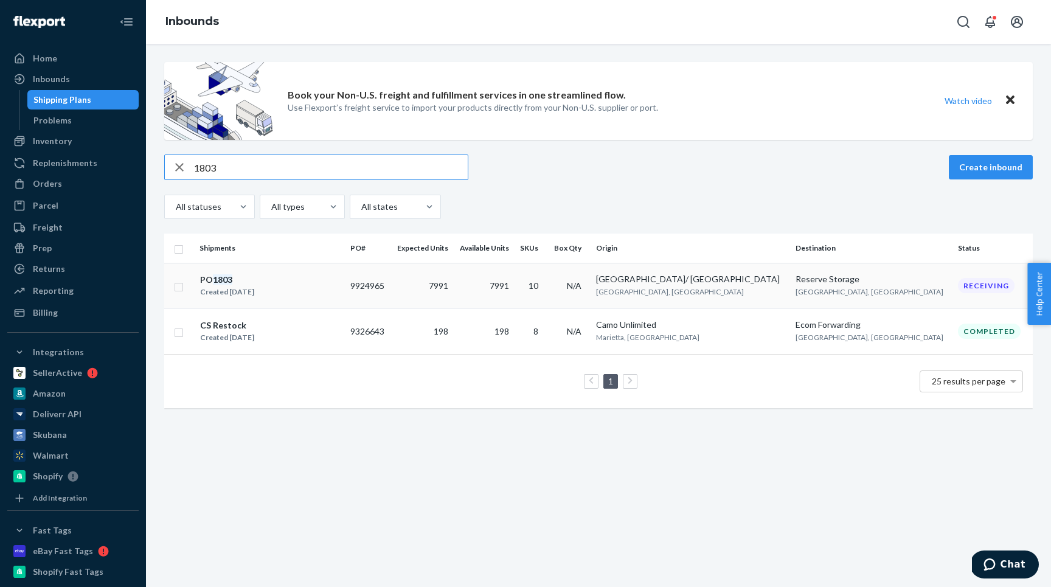
click at [284, 273] on div "PO 1803 Created Sep 4, 2025" at bounding box center [269, 286] width 141 height 26
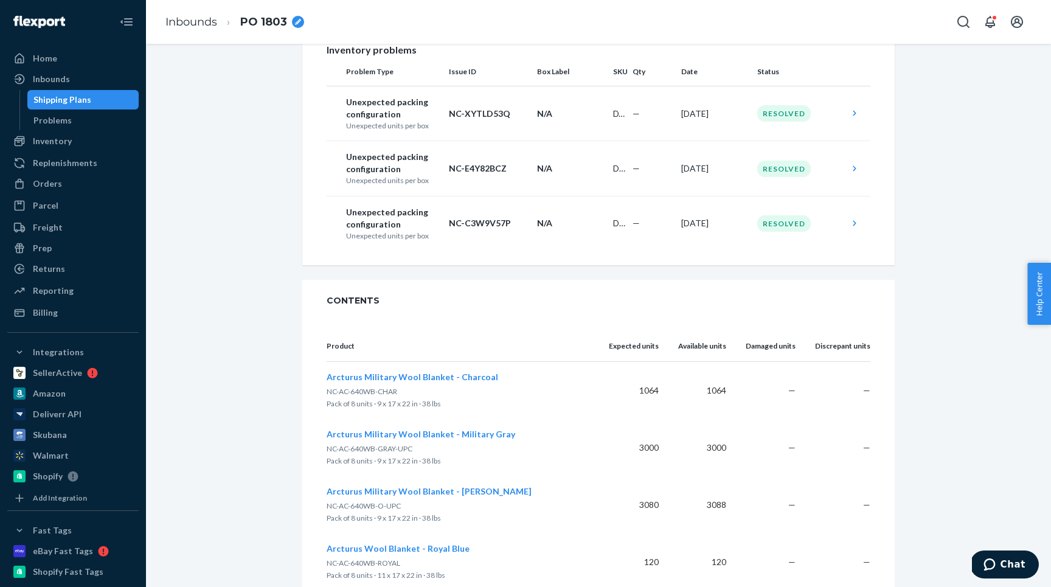
scroll to position [676, 0]
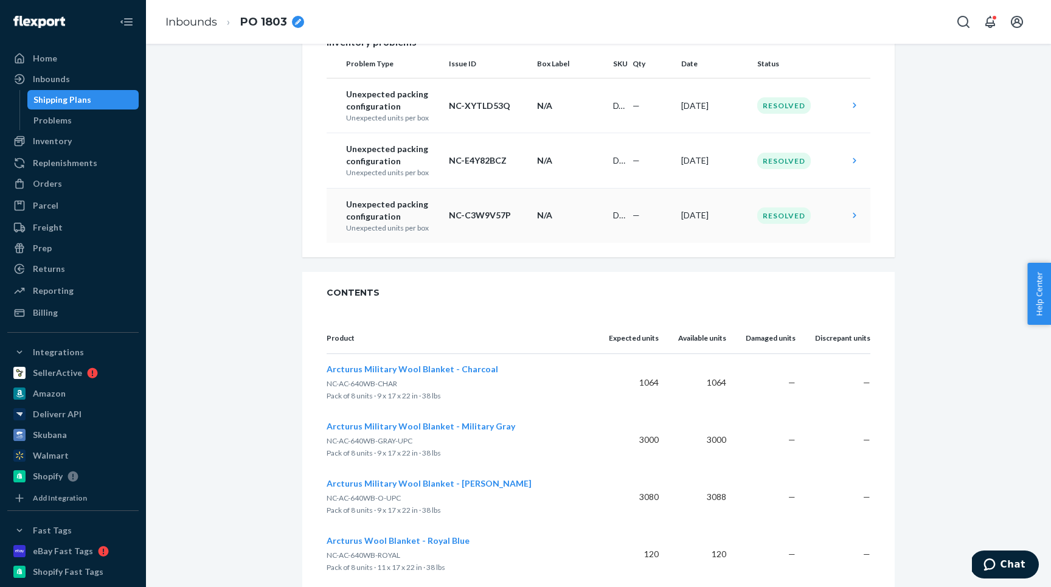
click at [410, 223] on p "Unexpected packing configuration" at bounding box center [392, 210] width 93 height 24
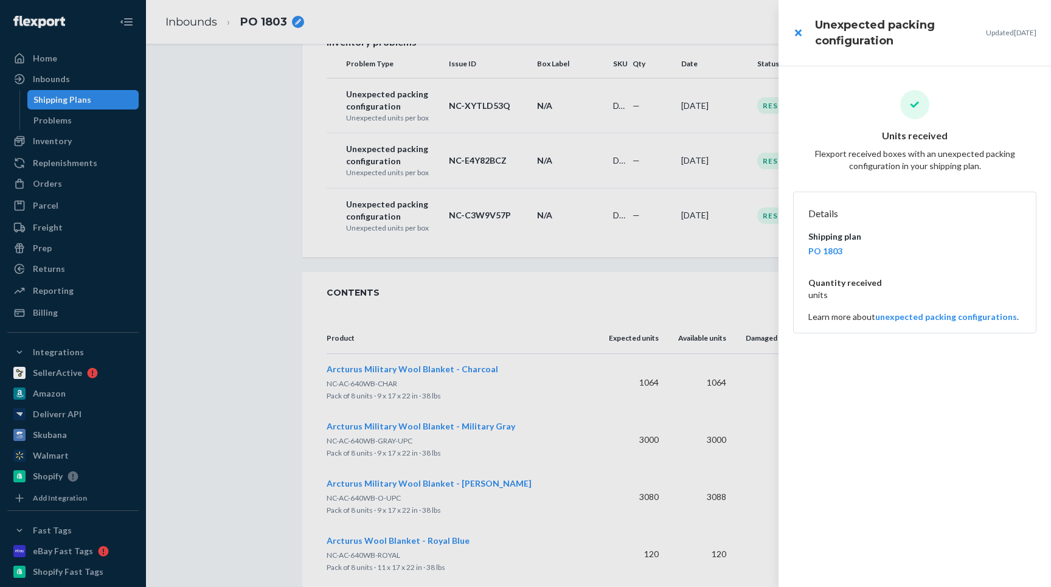
click at [414, 167] on div at bounding box center [525, 293] width 1051 height 587
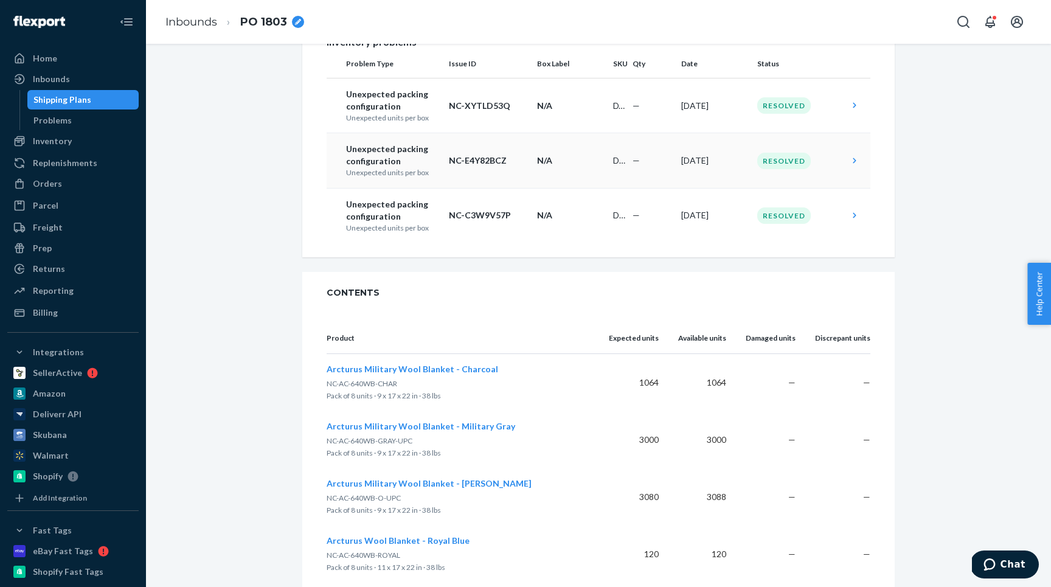
click at [431, 167] on p "Unexpected packing configuration" at bounding box center [392, 155] width 93 height 24
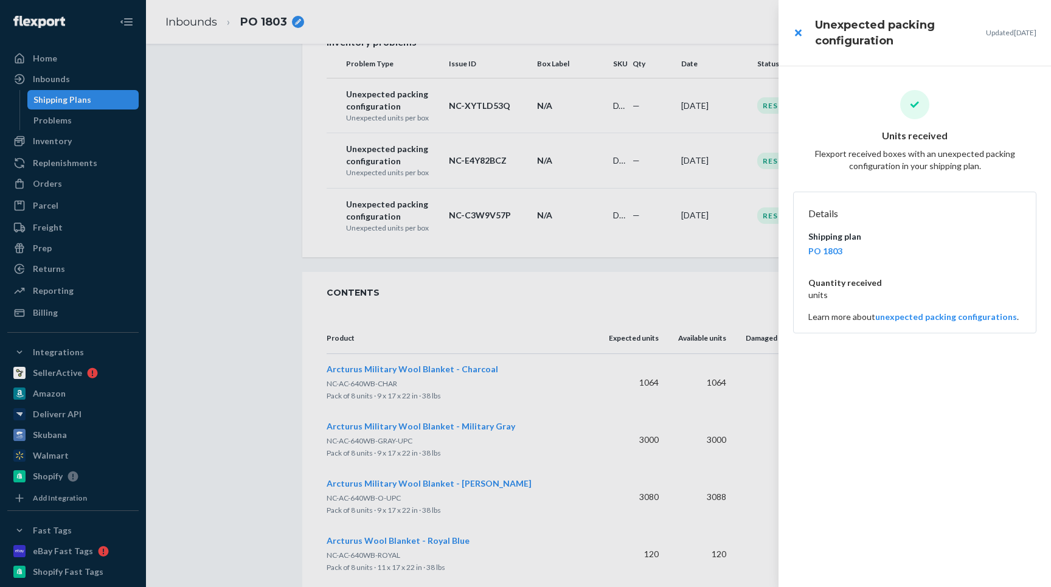
click at [421, 110] on div at bounding box center [525, 293] width 1051 height 587
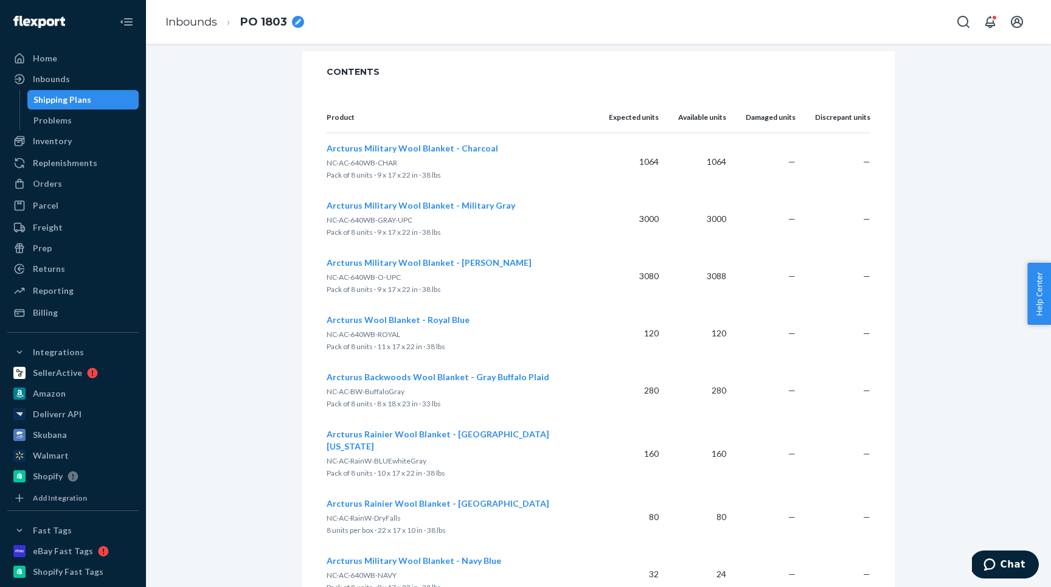
scroll to position [893, 0]
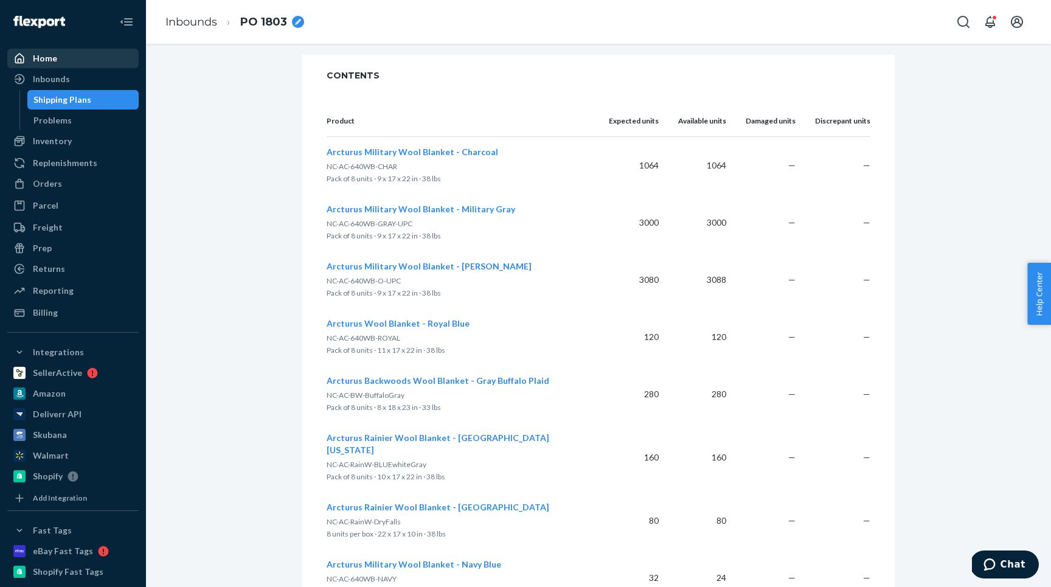
click at [56, 67] on link "Home" at bounding box center [72, 58] width 131 height 19
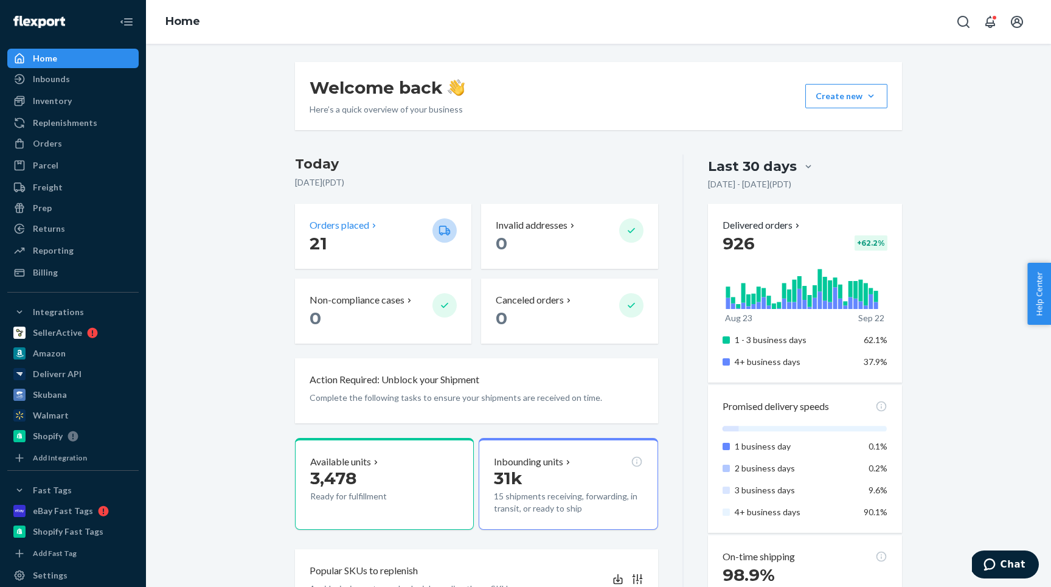
click at [343, 217] on div "Orders placed 21" at bounding box center [383, 236] width 176 height 65
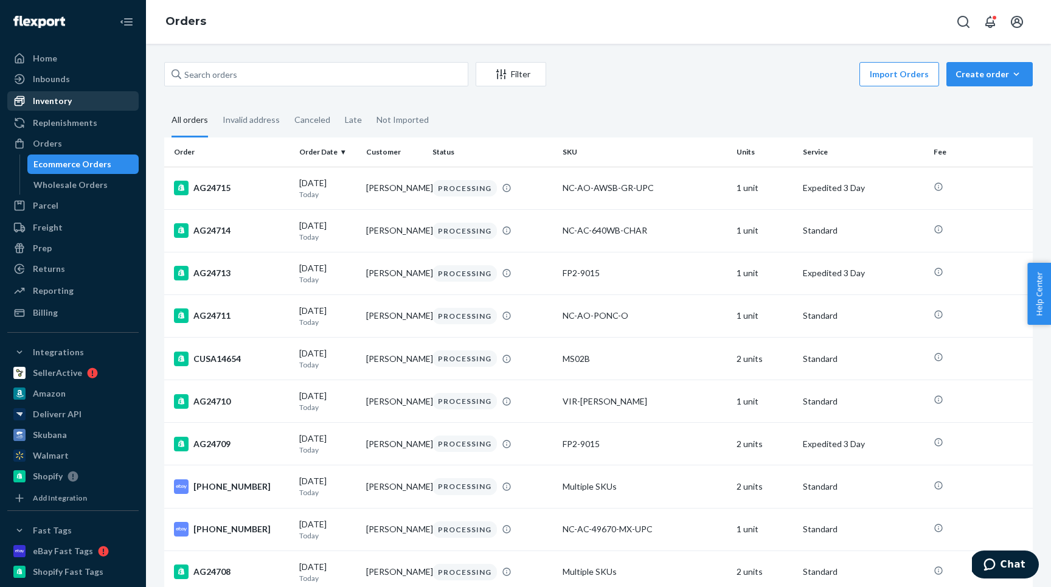
click at [64, 99] on div "Inventory" at bounding box center [52, 101] width 39 height 12
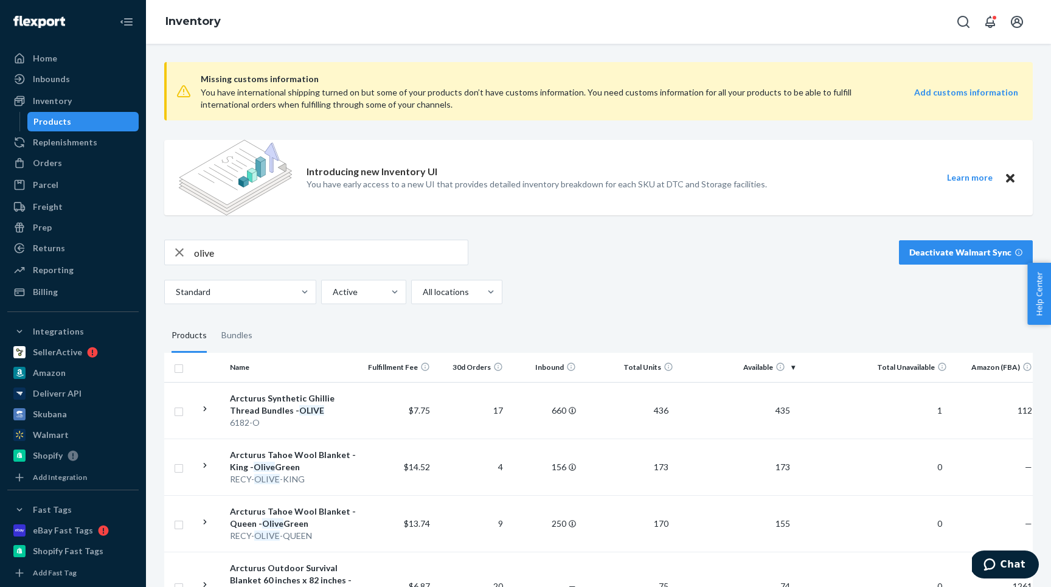
click at [219, 249] on input "olive" at bounding box center [331, 252] width 274 height 24
type input "wine"
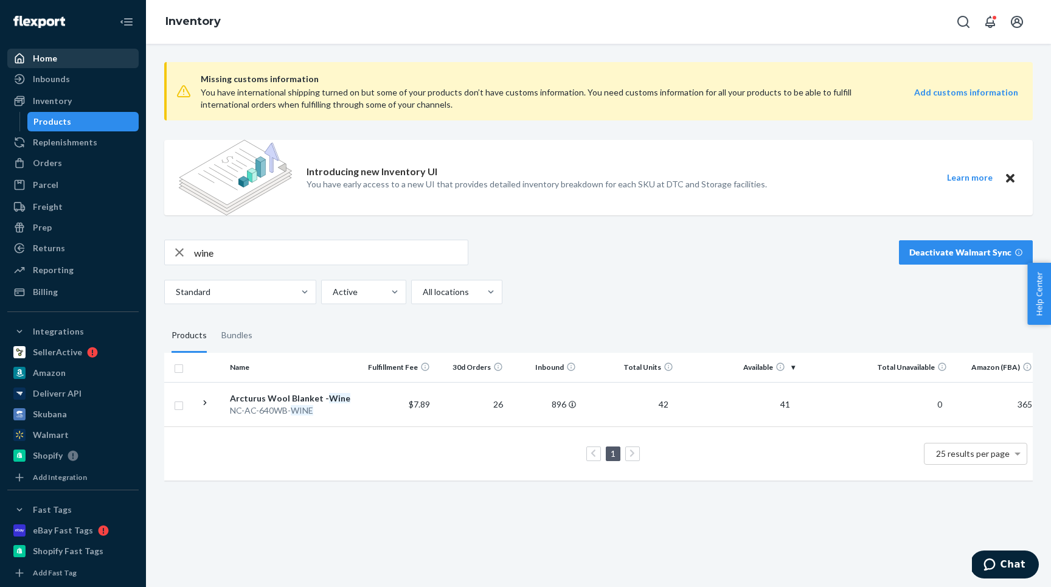
click at [43, 57] on div "Home" at bounding box center [45, 58] width 24 height 12
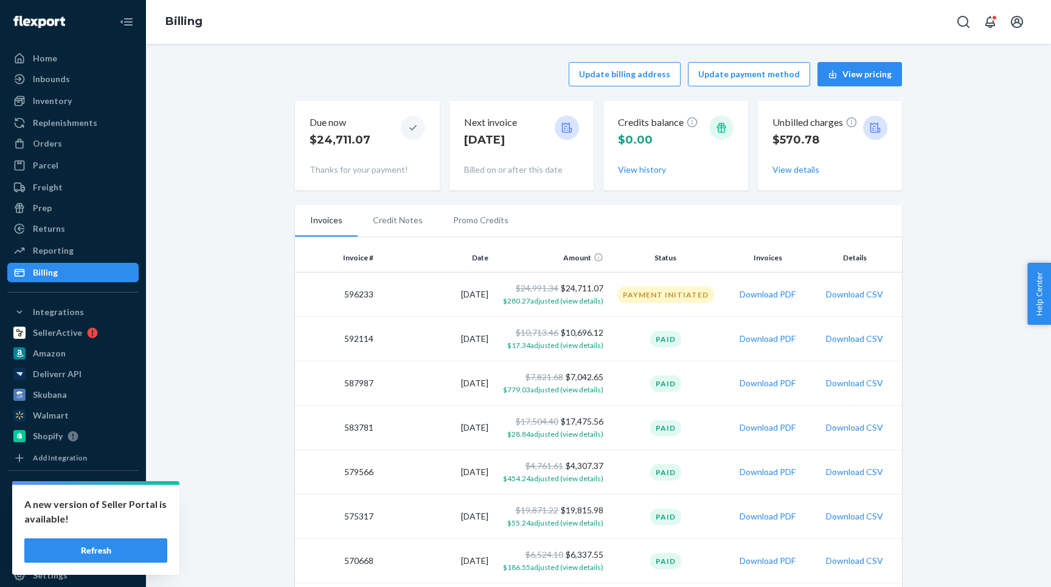
scroll to position [856, 0]
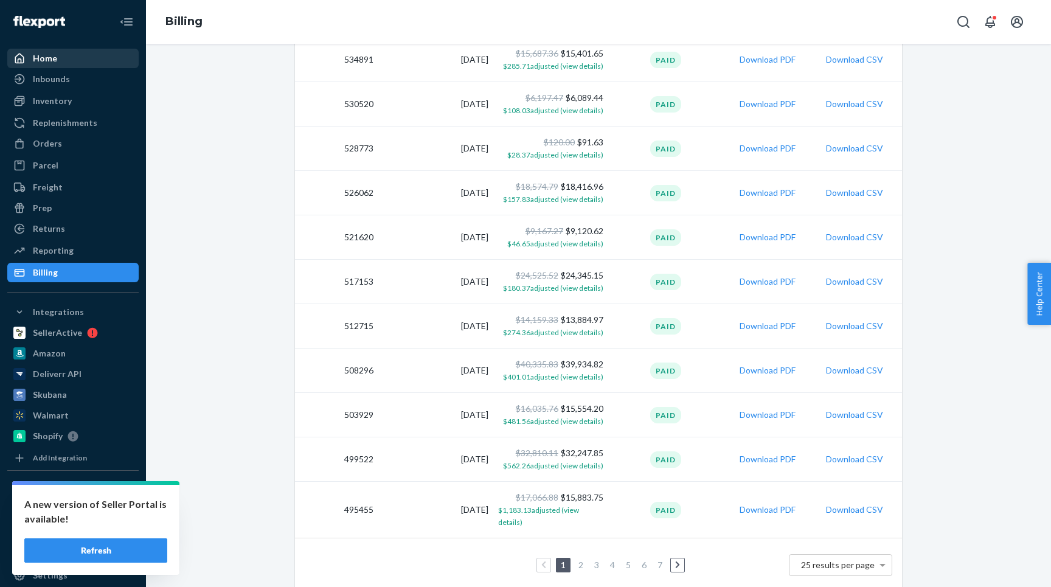
click at [88, 60] on div "Home" at bounding box center [73, 58] width 129 height 17
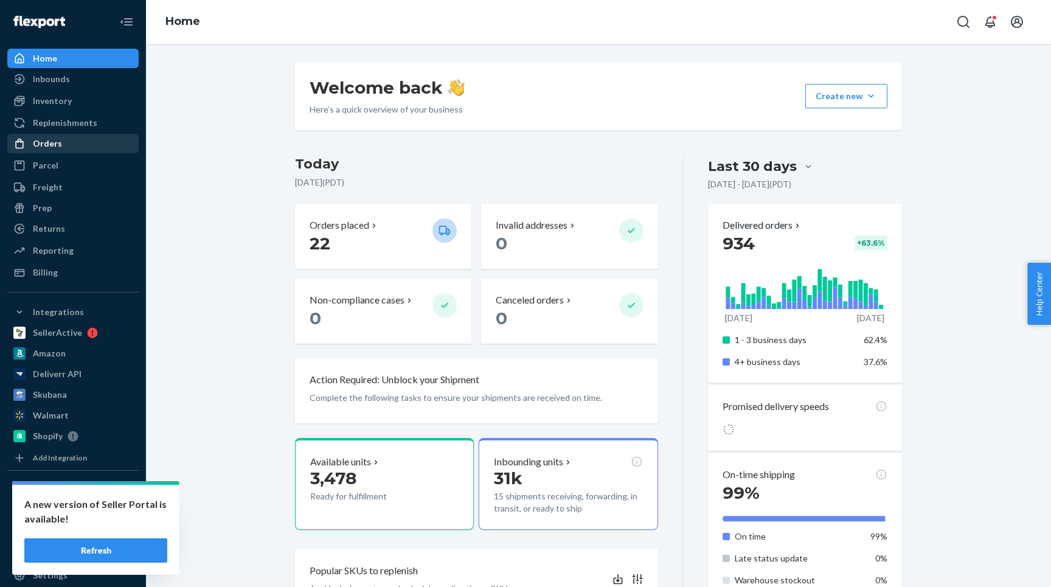
click at [43, 149] on div "Orders" at bounding box center [47, 143] width 29 height 12
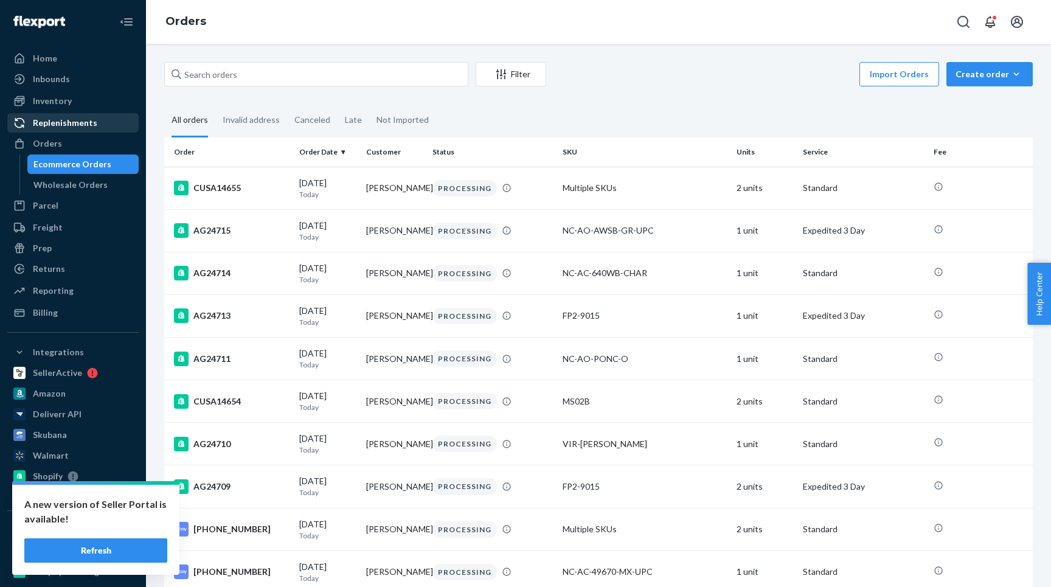
click at [76, 131] on div "Replenishments" at bounding box center [73, 122] width 129 height 17
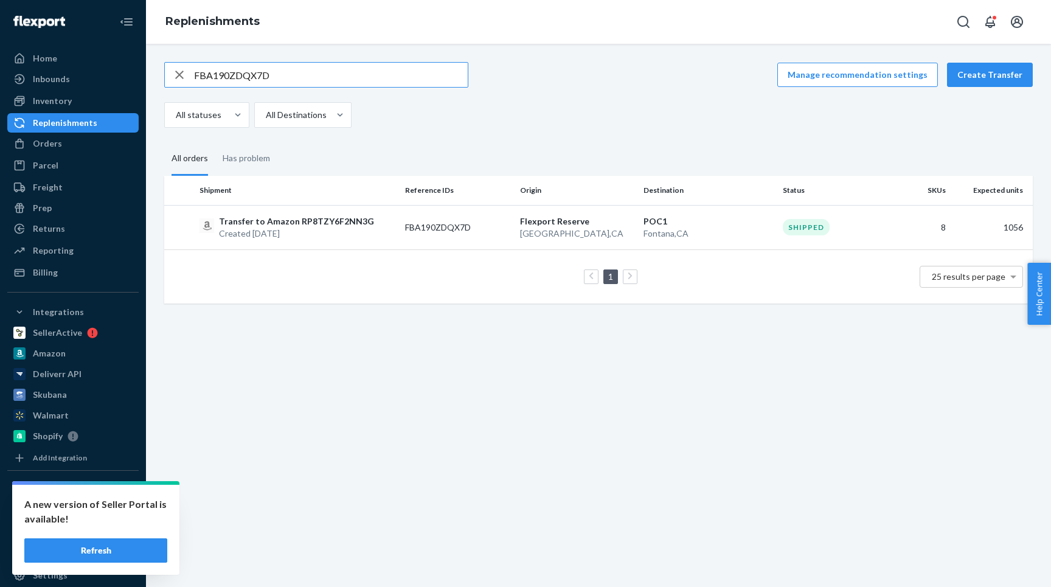
click at [178, 71] on icon "button" at bounding box center [179, 75] width 15 height 24
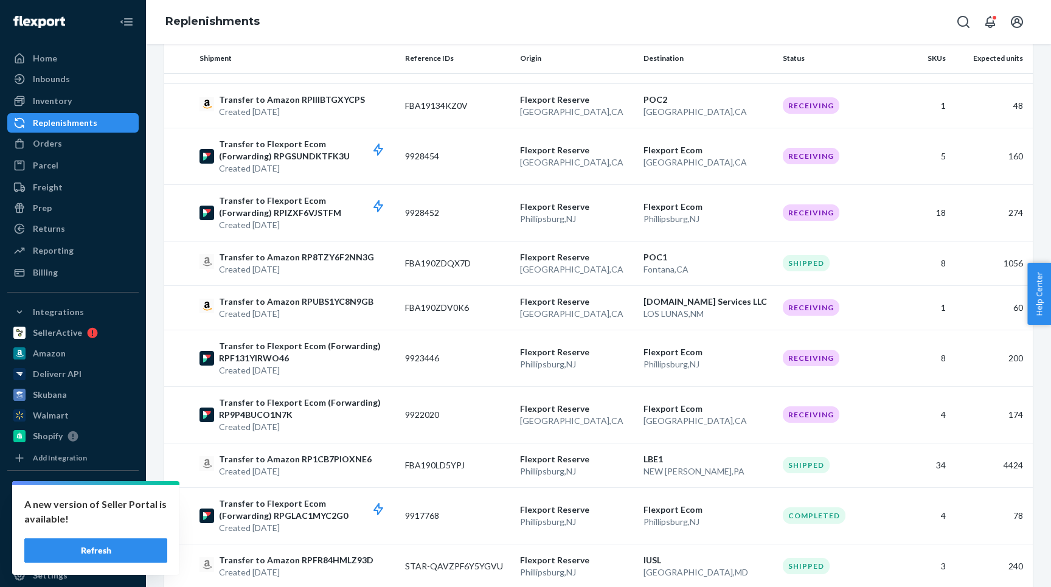
scroll to position [1004, 0]
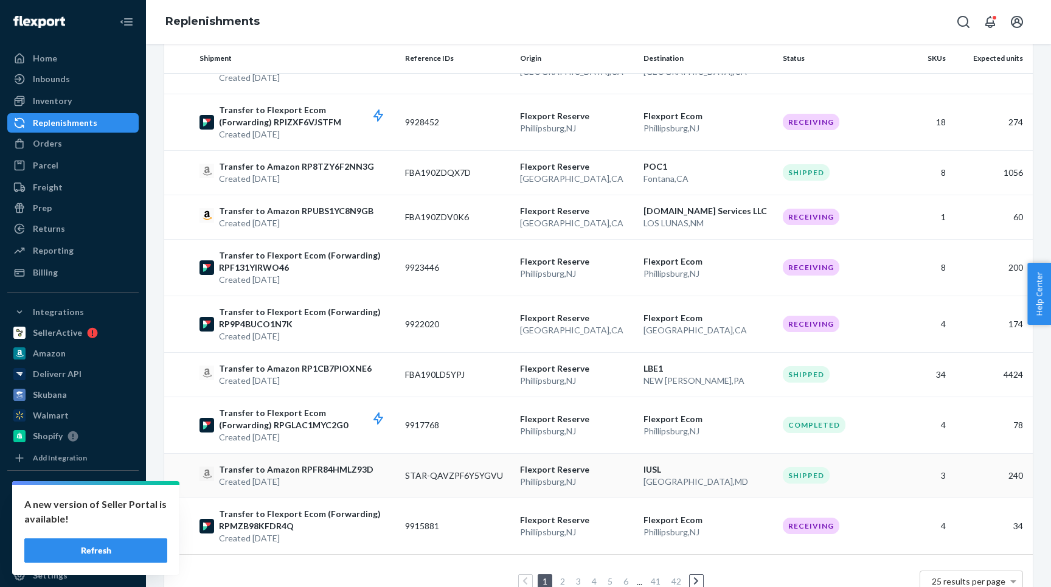
click at [330, 476] on p "Created [DATE]" at bounding box center [296, 482] width 154 height 12
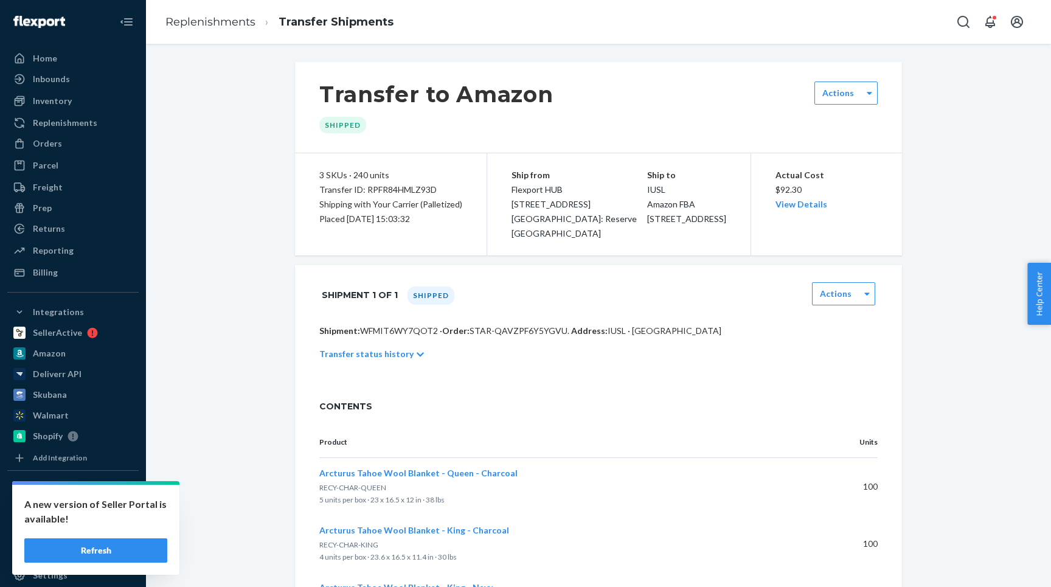
click at [414, 331] on p "Shipment: WFMIT6WY7QOT2 · Order: STAR-QAVZPF6Y5YGVU . Address: IUSL · [GEOGRAPH…" at bounding box center [598, 331] width 558 height 12
copy p "WFMIT6WY7QOT2"
